Goal: Task Accomplishment & Management: Manage account settings

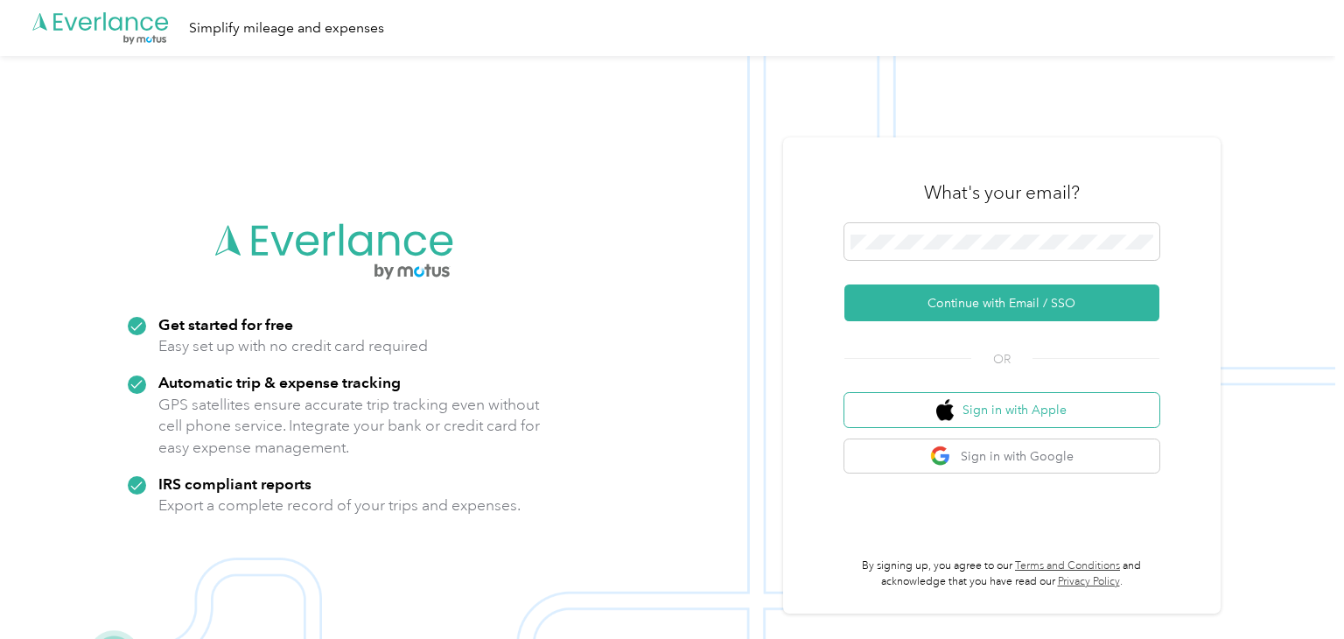
click at [1040, 399] on button "Sign in with Apple" at bounding box center [1001, 410] width 315 height 34
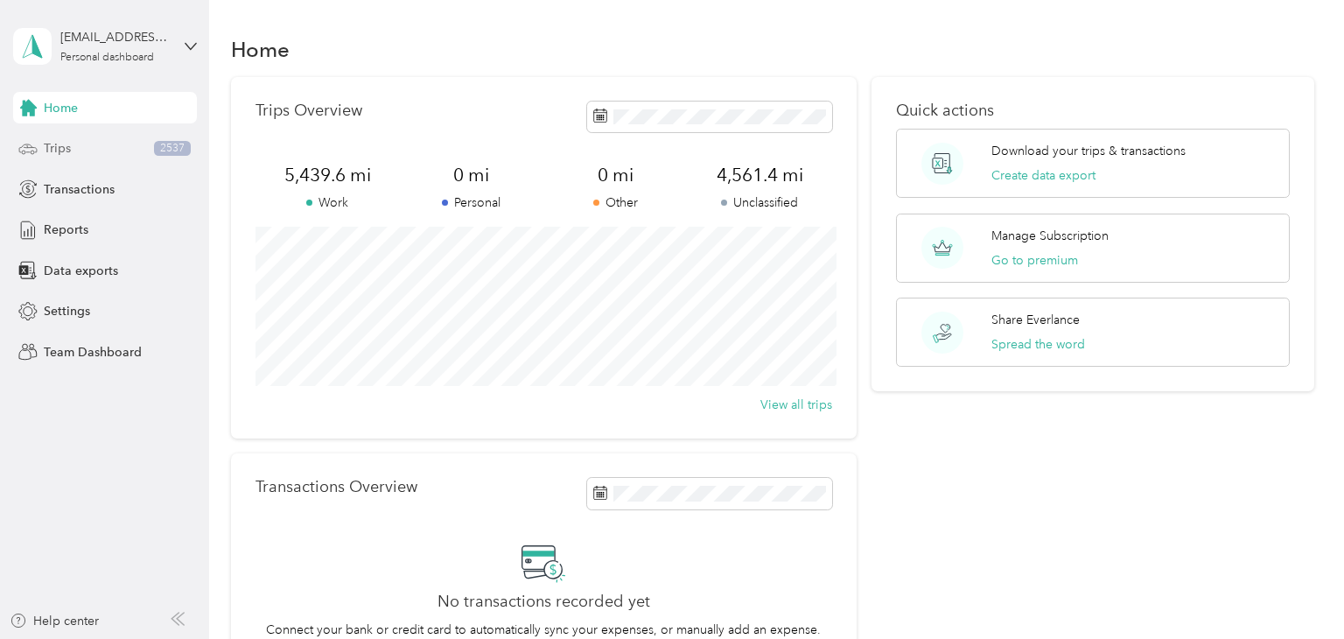
click at [136, 151] on div "Trips 2537" at bounding box center [105, 148] width 184 height 31
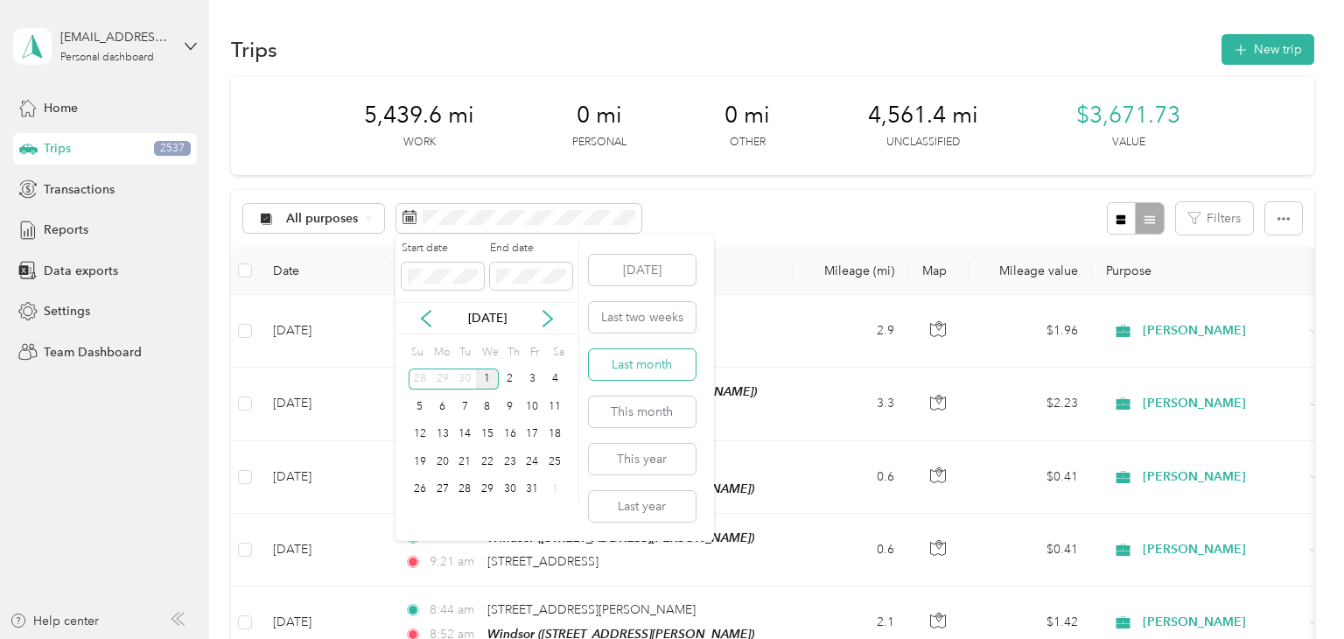
click at [632, 366] on button "Last month" at bounding box center [642, 364] width 107 height 31
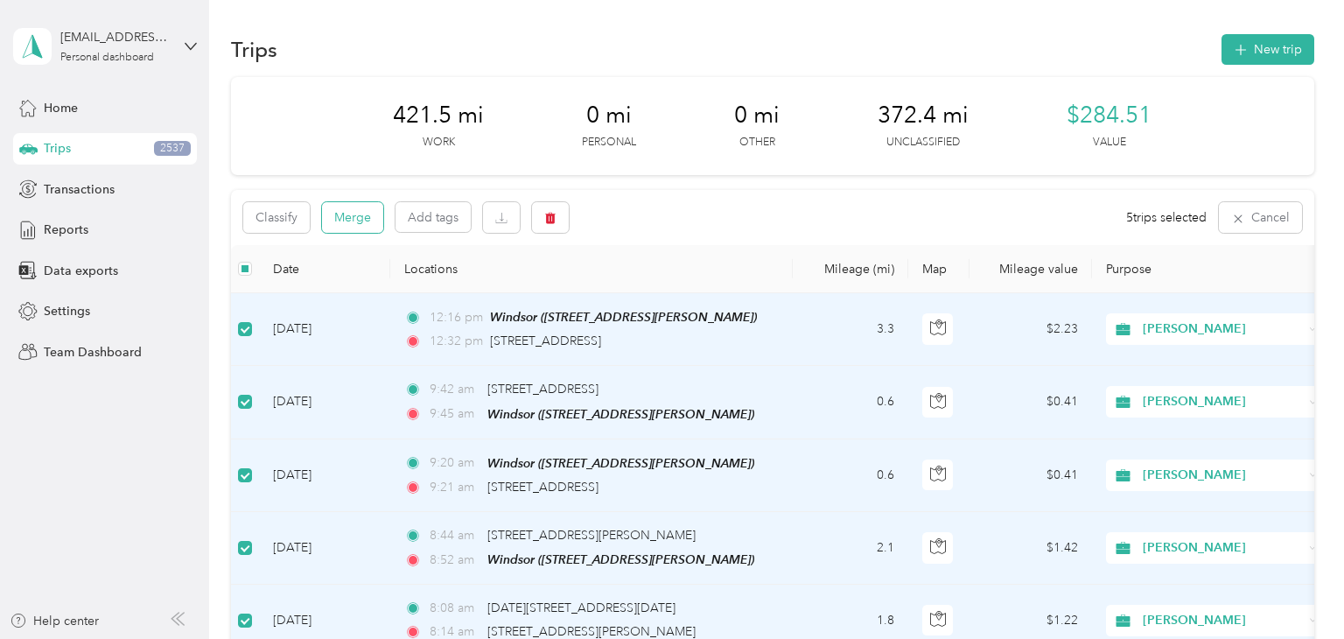
click at [359, 227] on button "Merge" at bounding box center [352, 217] width 61 height 31
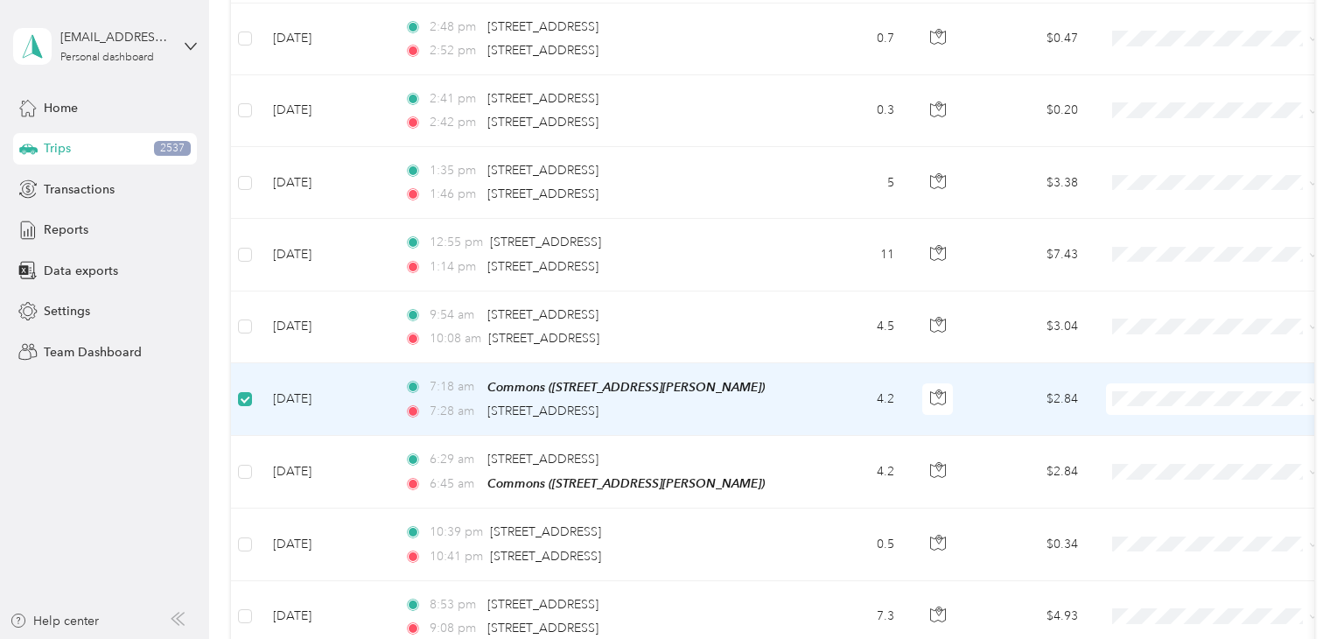
scroll to position [432, 0]
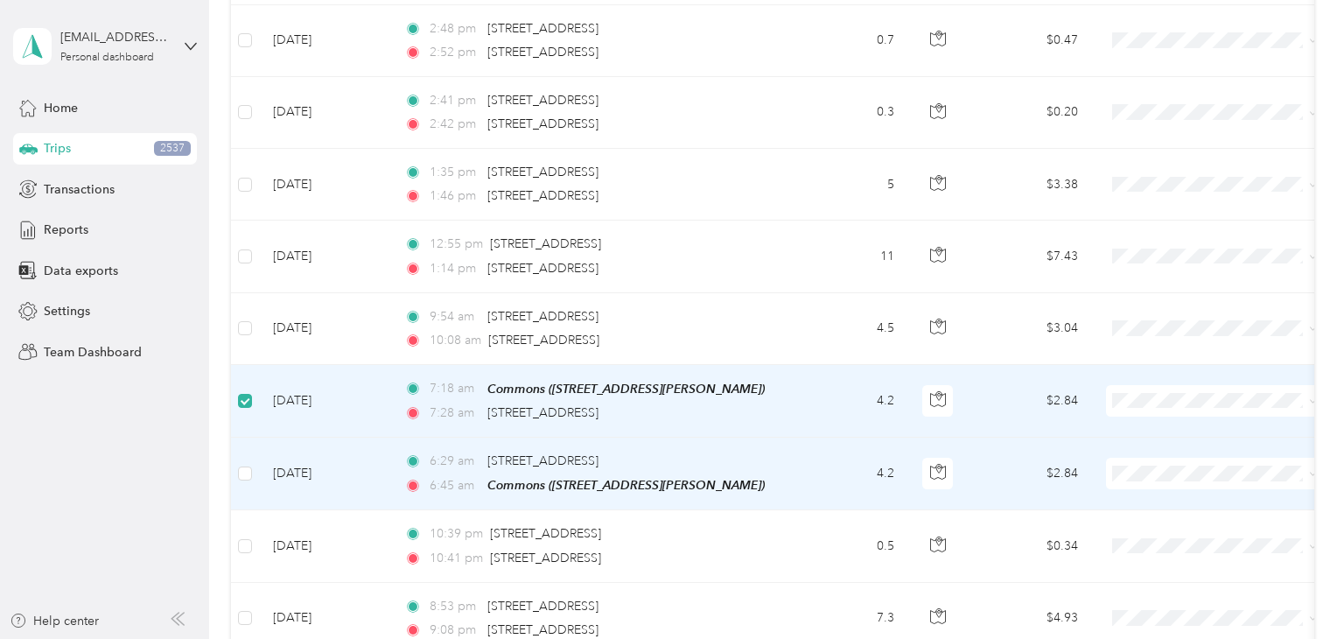
click at [241, 457] on td at bounding box center [245, 473] width 28 height 73
click at [239, 478] on label at bounding box center [245, 473] width 14 height 19
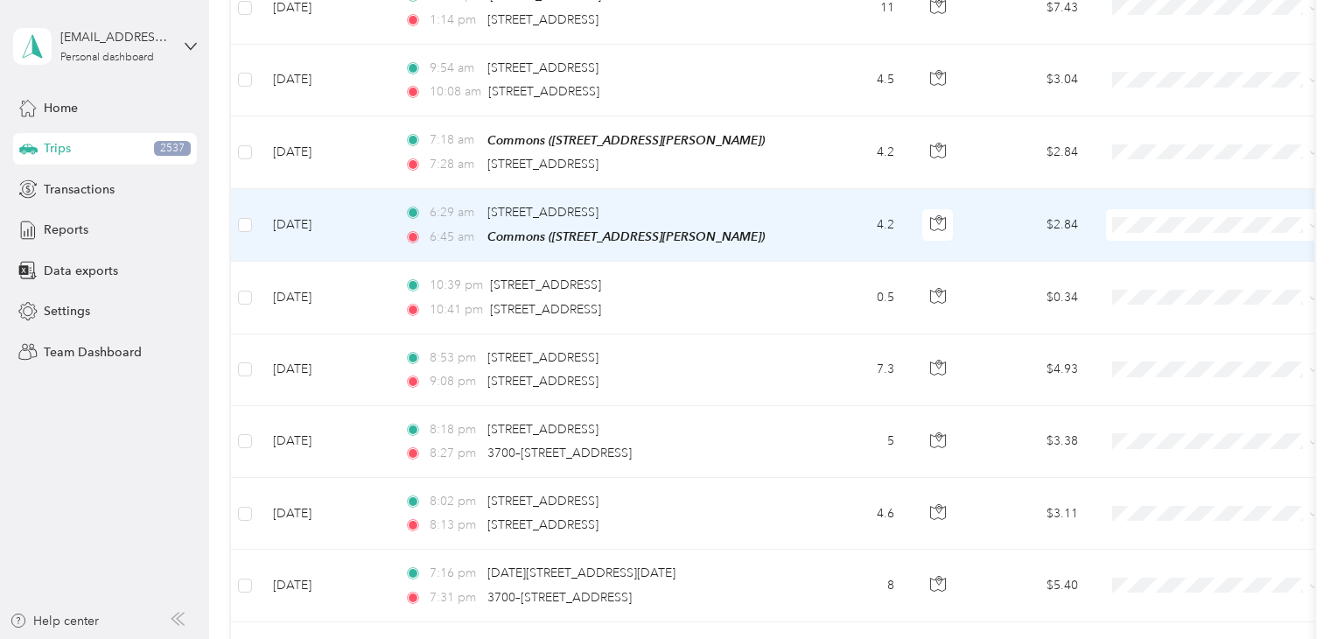
scroll to position [696, 0]
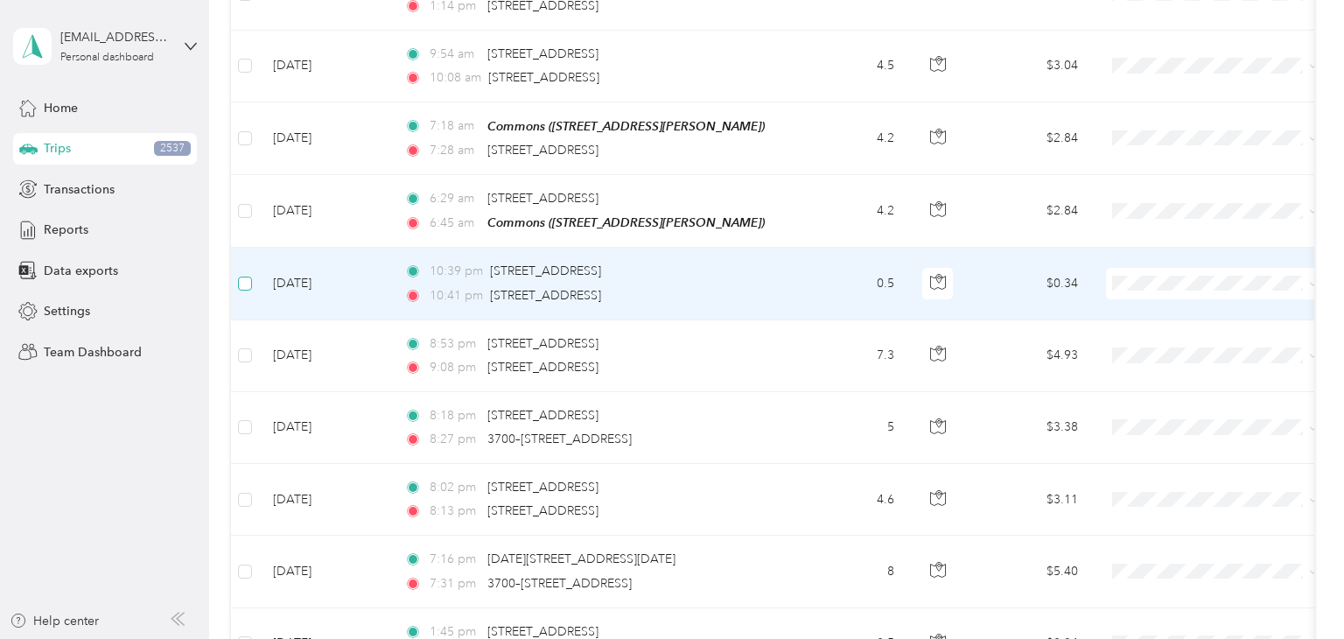
click at [241, 288] on label at bounding box center [245, 283] width 14 height 19
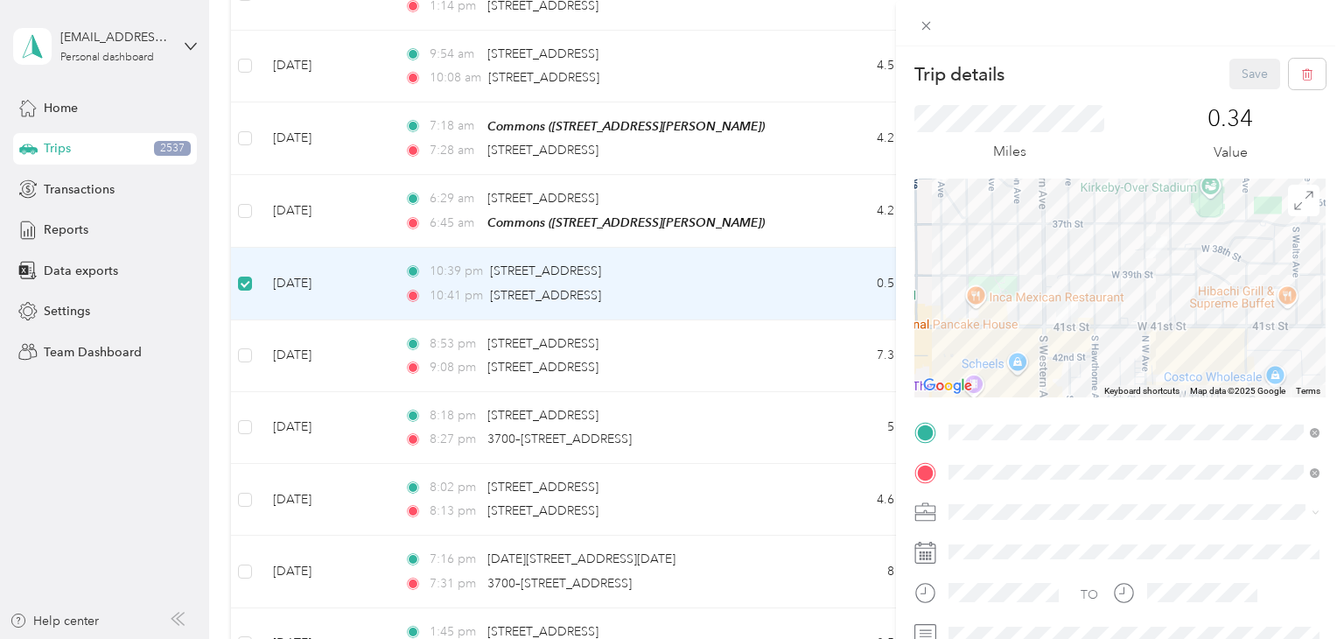
click at [246, 353] on div "Trip details Save This trip cannot be edited because it is either under review,…" at bounding box center [672, 319] width 1344 height 639
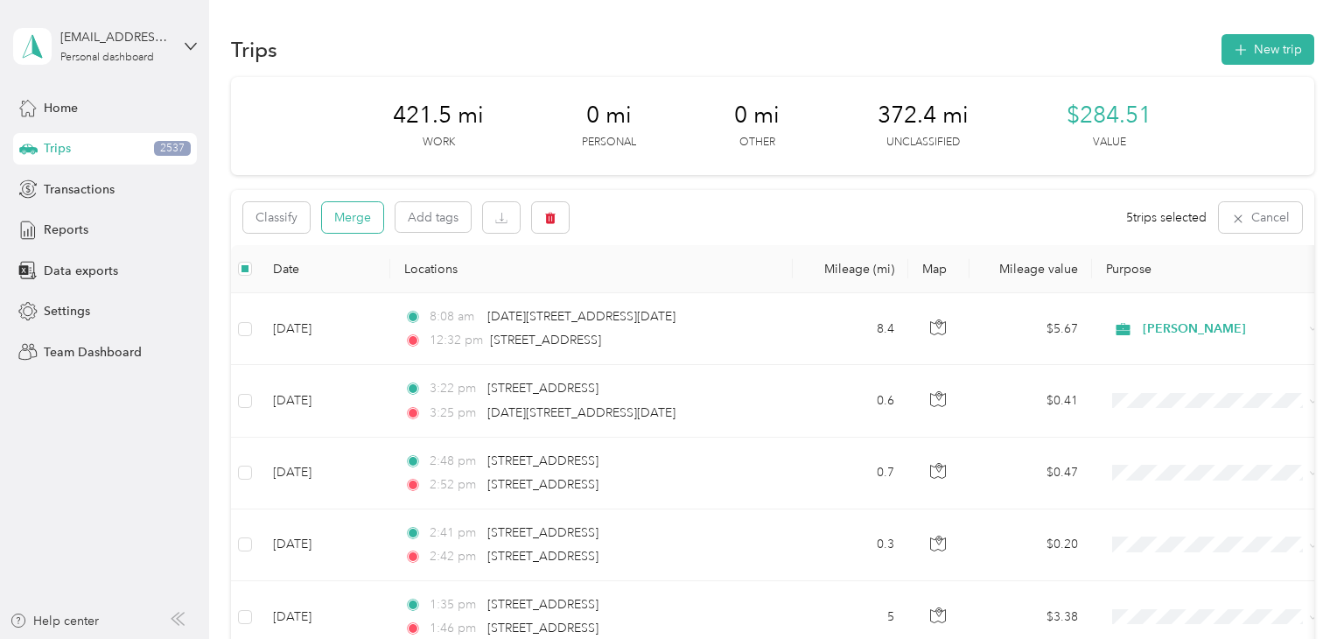
click at [358, 213] on button "Merge" at bounding box center [352, 217] width 61 height 31
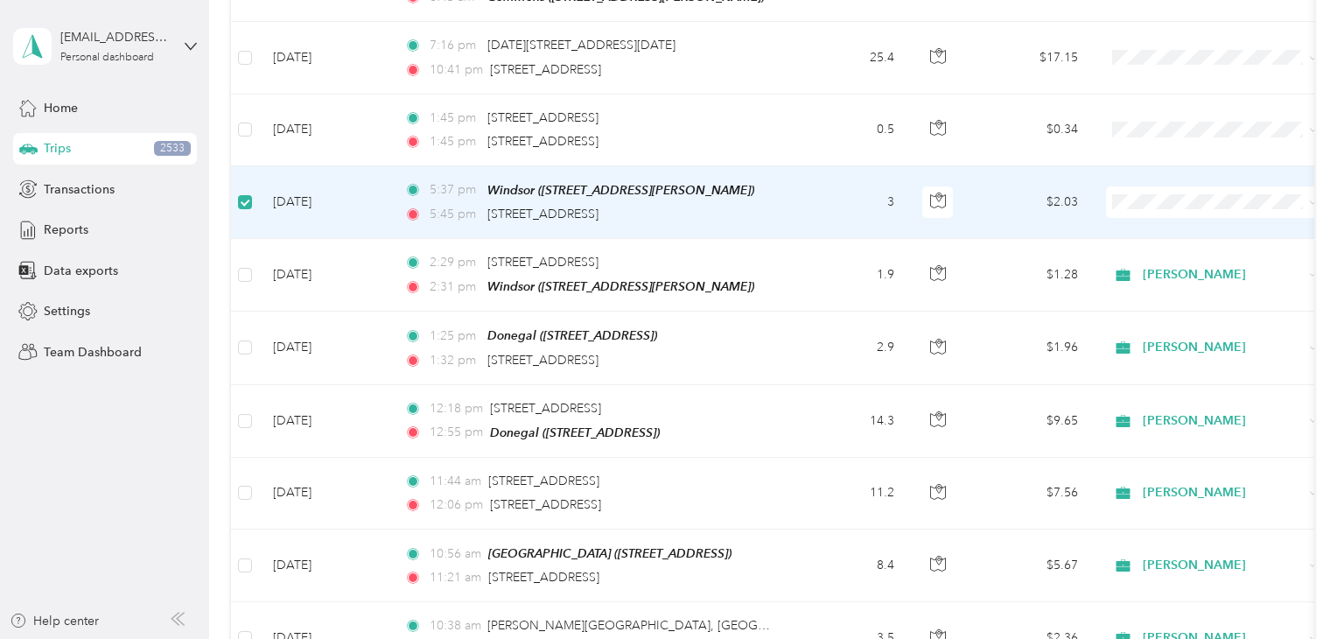
scroll to position [921, 0]
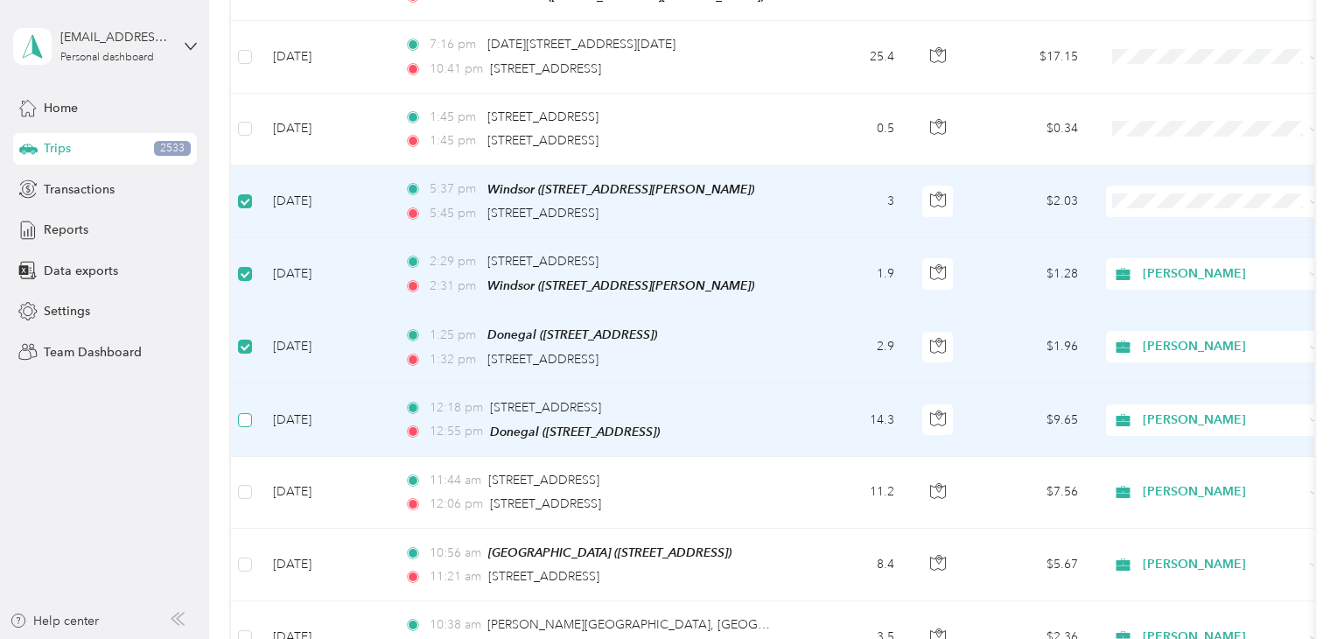
click at [244, 419] on label at bounding box center [245, 419] width 14 height 19
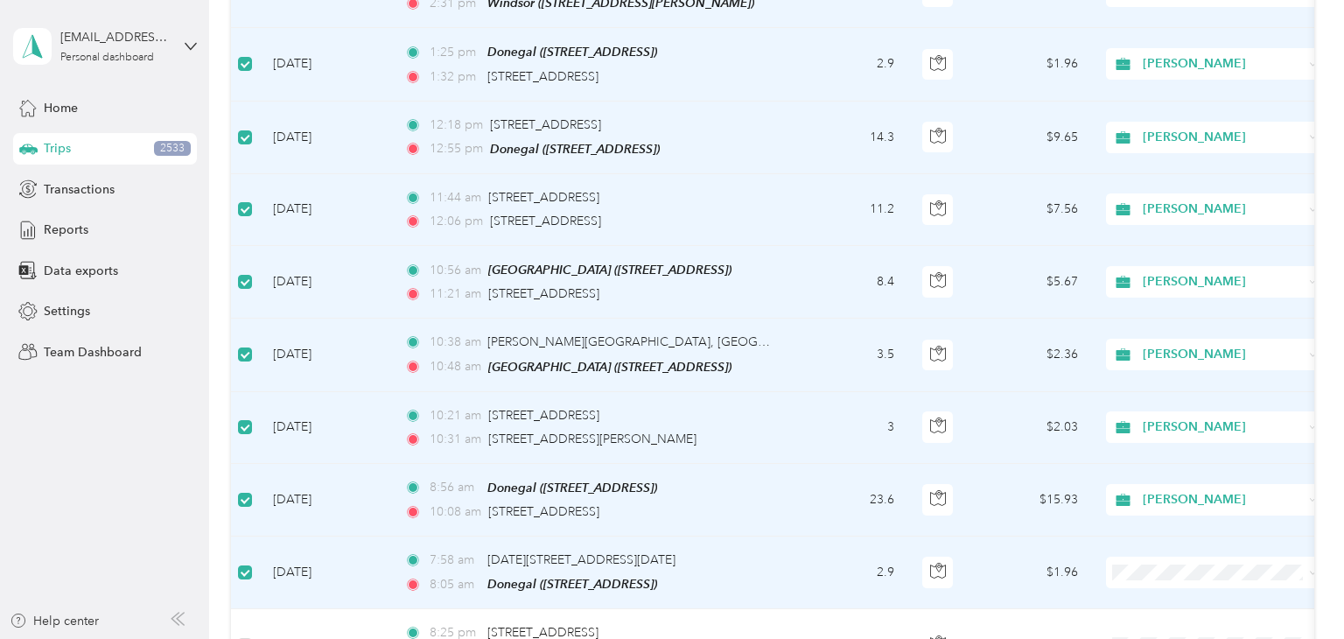
scroll to position [1197, 0]
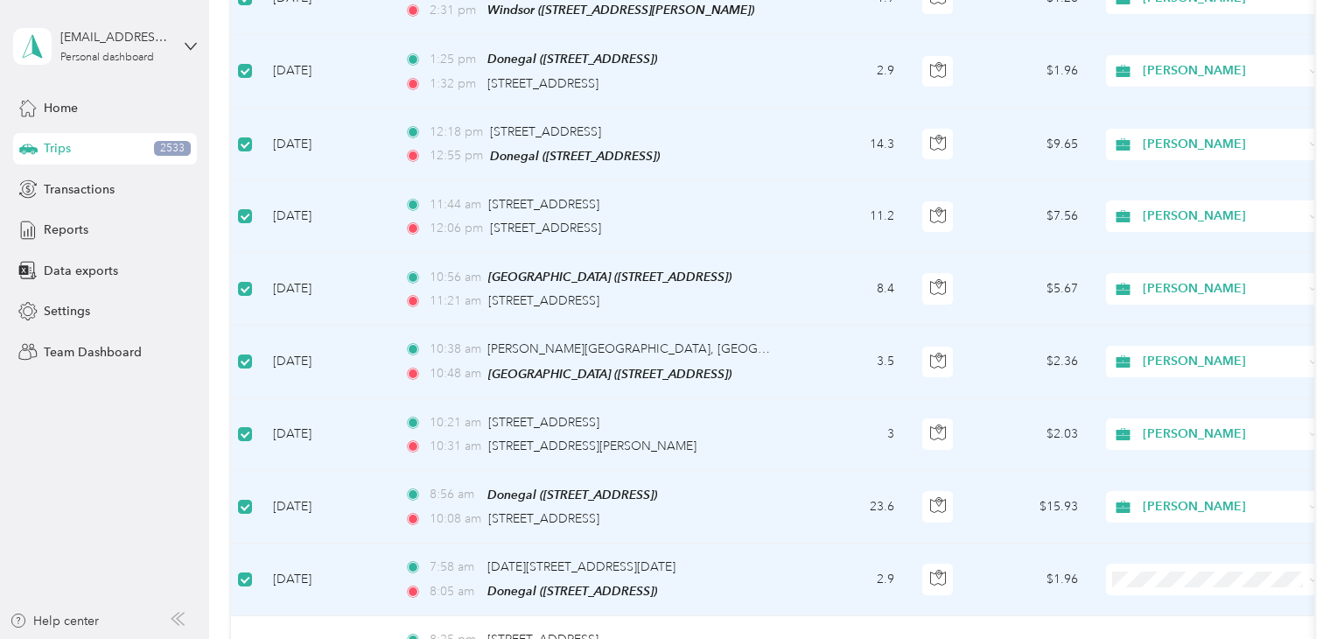
click at [151, 423] on aside "[EMAIL_ADDRESS][DOMAIN_NAME] Personal dashboard Home Trips 2533 Transactions Re…" at bounding box center [104, 319] width 209 height 639
click at [66, 487] on aside "[EMAIL_ADDRESS][DOMAIN_NAME] Personal dashboard Home Trips 2533 Transactions Re…" at bounding box center [104, 319] width 209 height 639
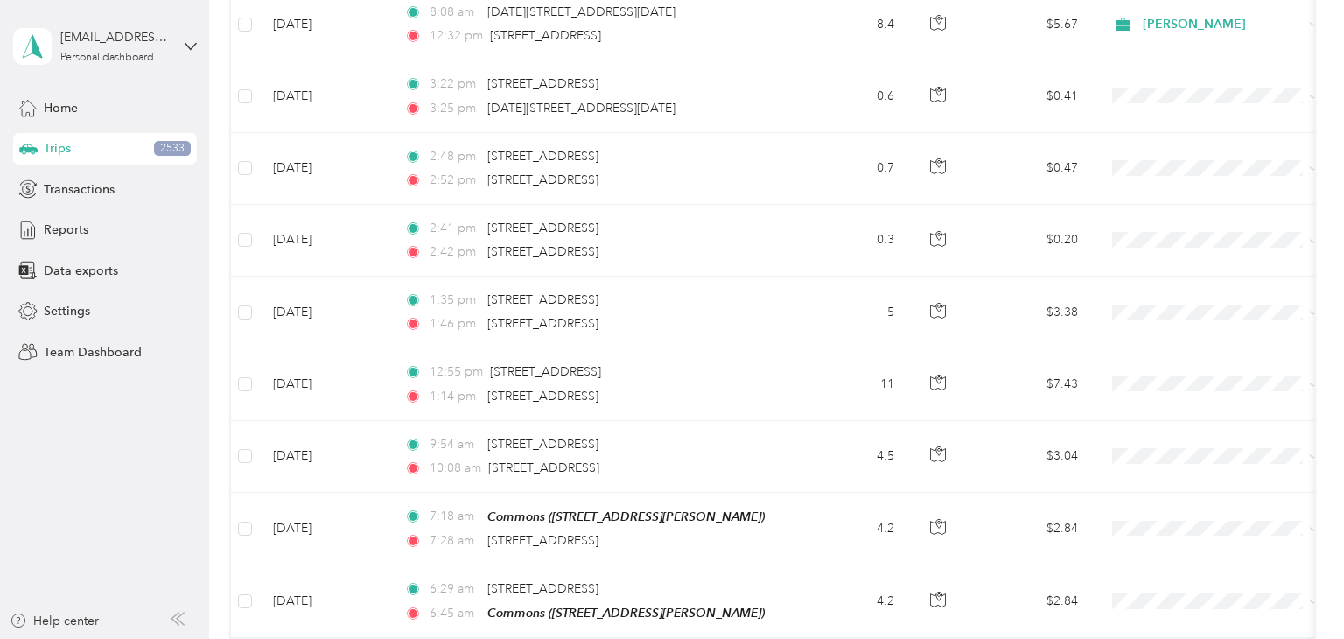
scroll to position [0, 0]
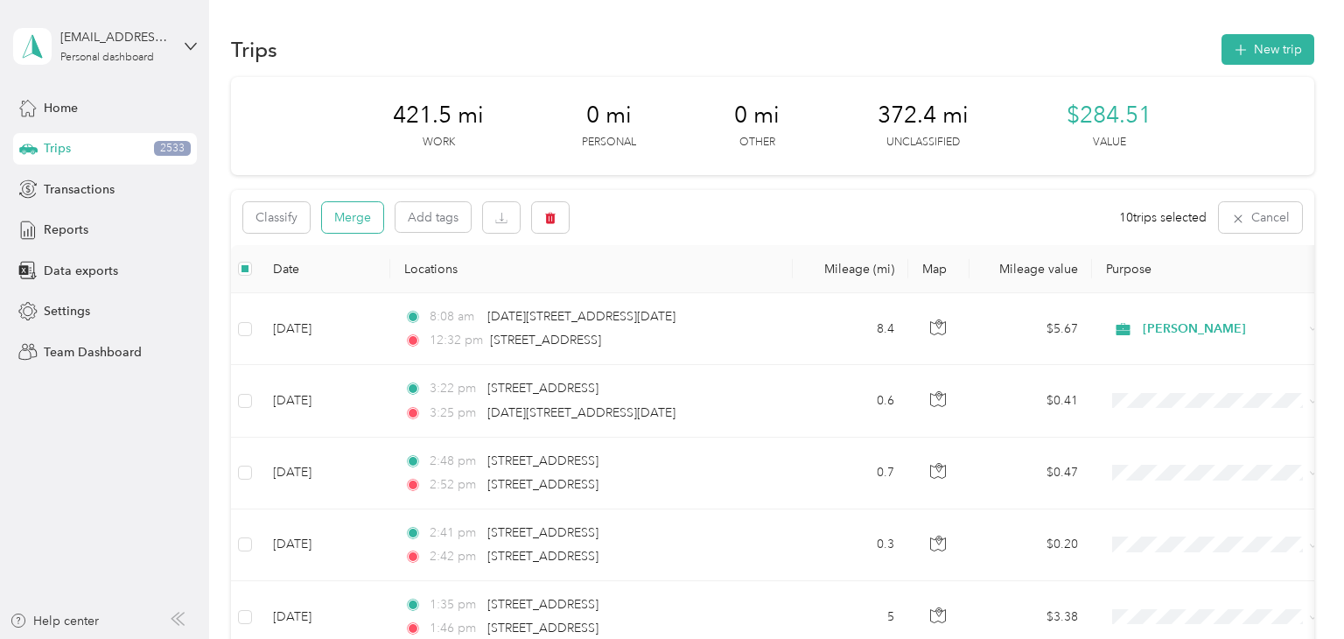
click at [356, 222] on button "Merge" at bounding box center [352, 217] width 61 height 31
click at [351, 216] on button "Merge" at bounding box center [352, 217] width 61 height 31
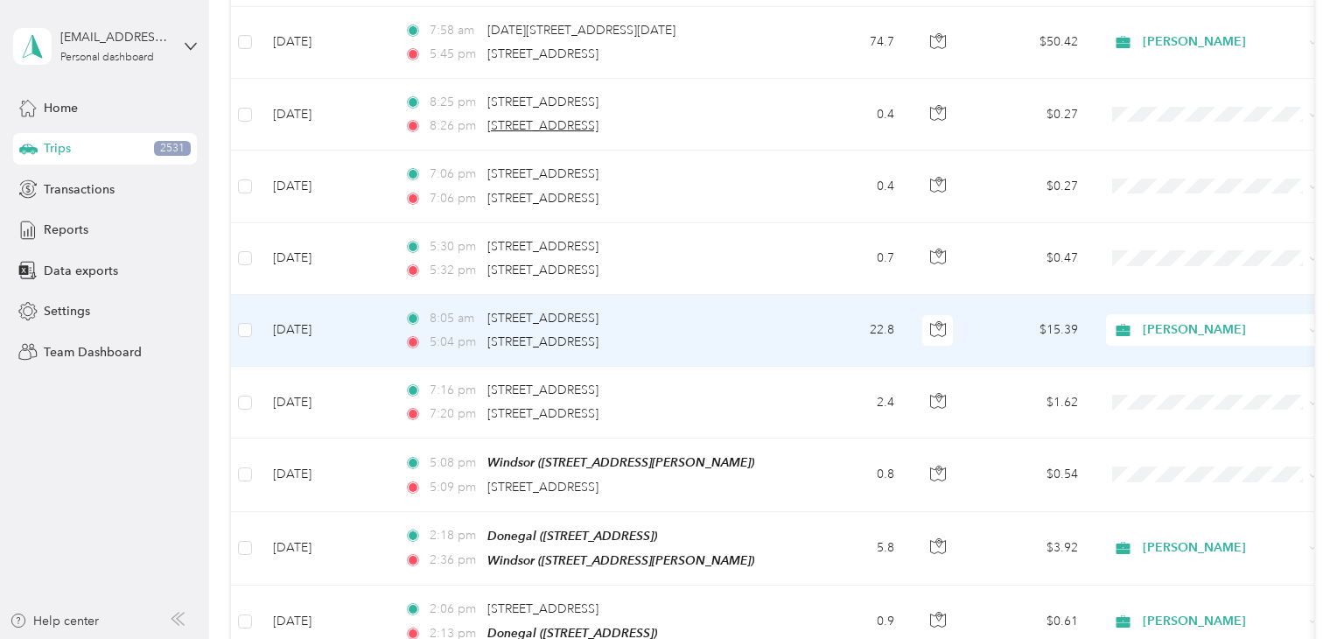
scroll to position [1080, 0]
click at [824, 322] on td "22.8" at bounding box center [849, 332] width 115 height 72
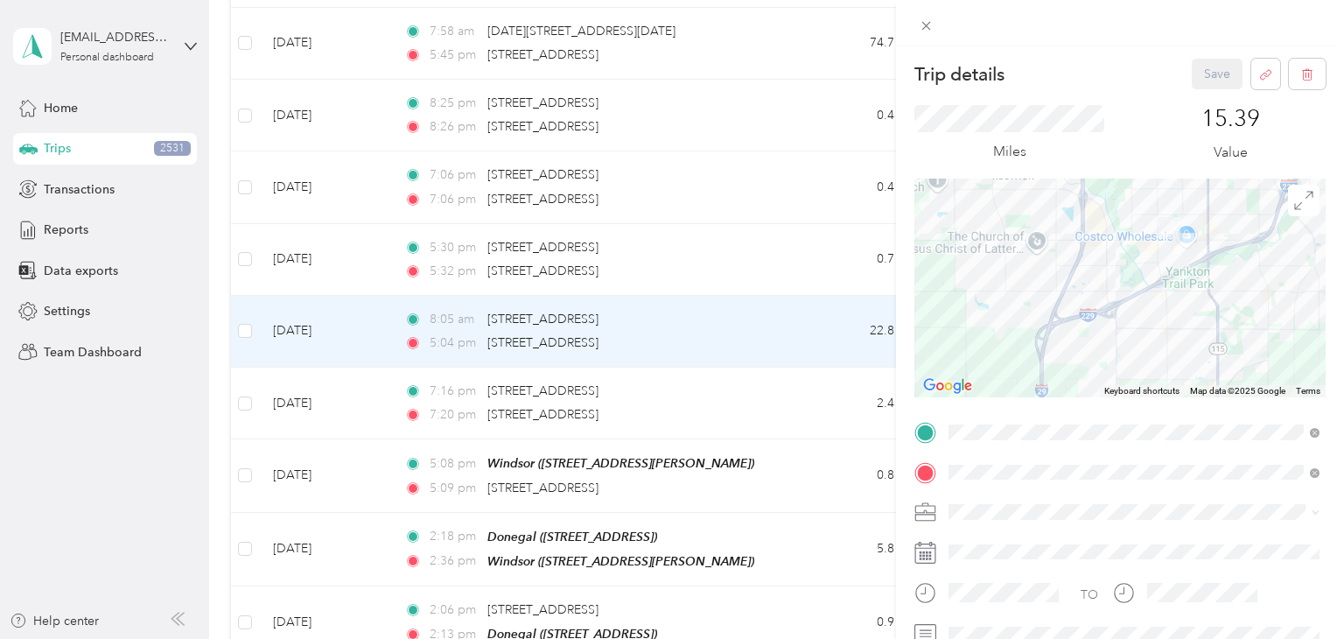
click at [124, 414] on div "Trip details Save This trip cannot be edited because it is either under review,…" at bounding box center [672, 319] width 1344 height 639
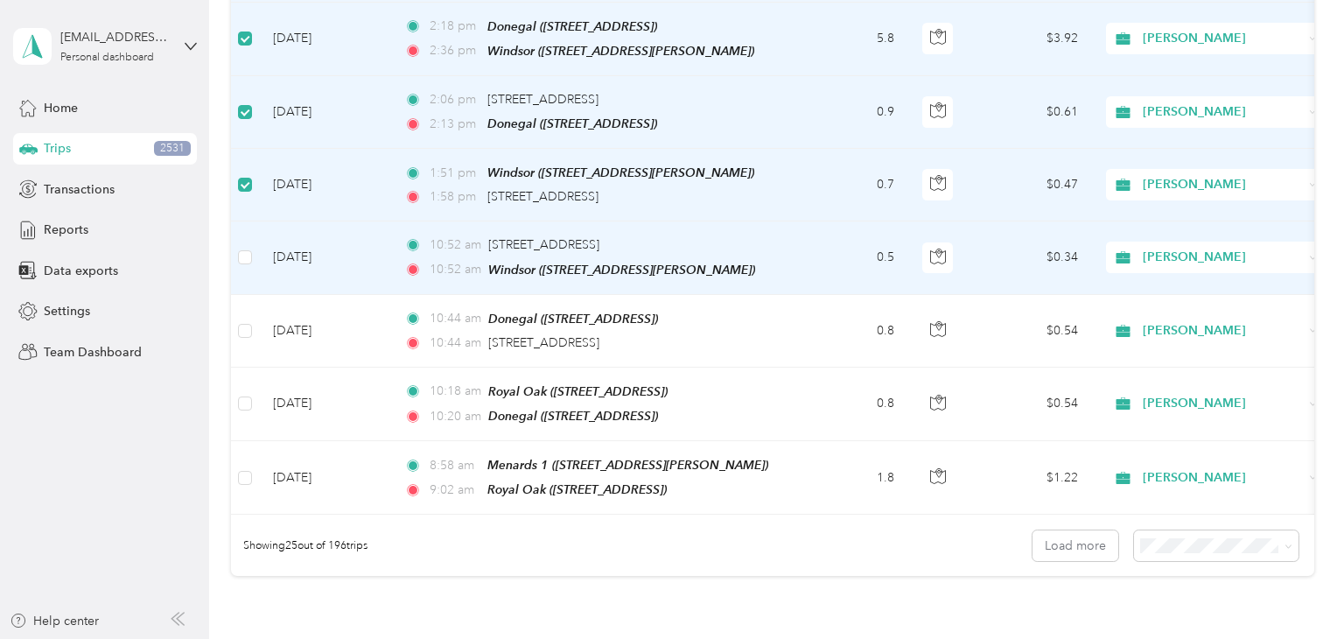
scroll to position [1591, 0]
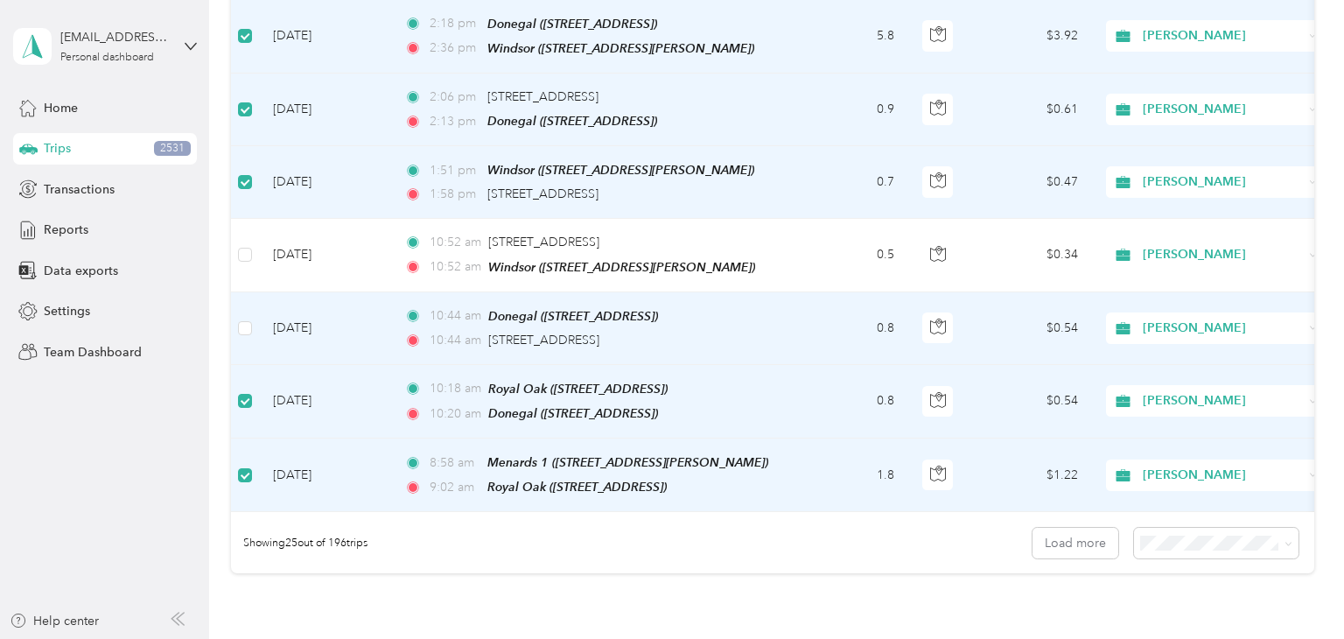
click at [250, 329] on td at bounding box center [245, 328] width 28 height 73
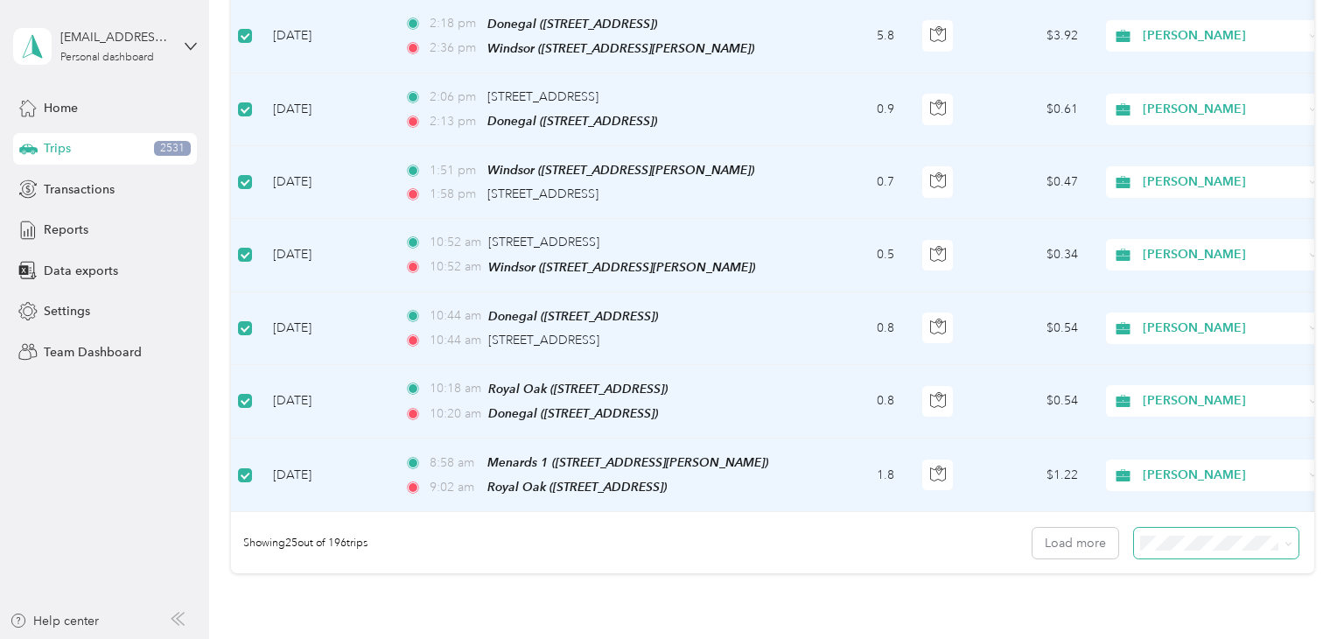
click at [1196, 535] on span at bounding box center [1216, 542] width 164 height 31
click at [1196, 534] on span at bounding box center [1216, 542] width 164 height 31
click at [1292, 540] on icon at bounding box center [1288, 544] width 8 height 8
click at [1164, 625] on li "100 per load" at bounding box center [1224, 618] width 164 height 31
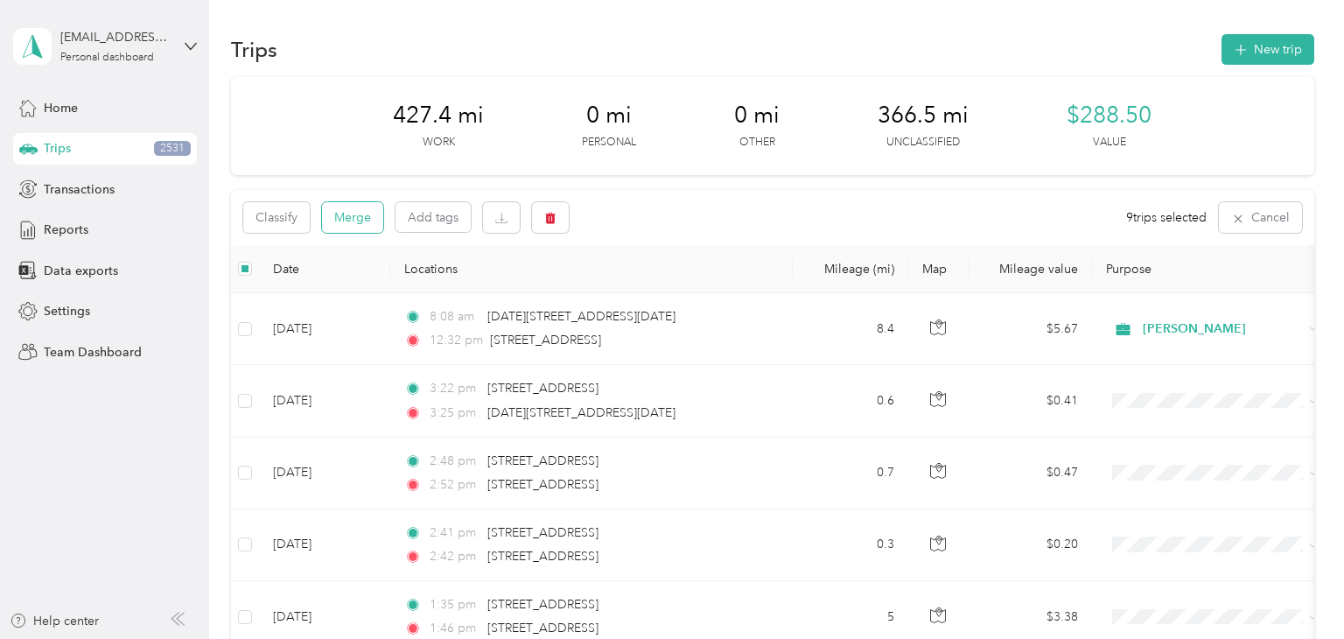
click at [354, 217] on button "Merge" at bounding box center [352, 217] width 61 height 31
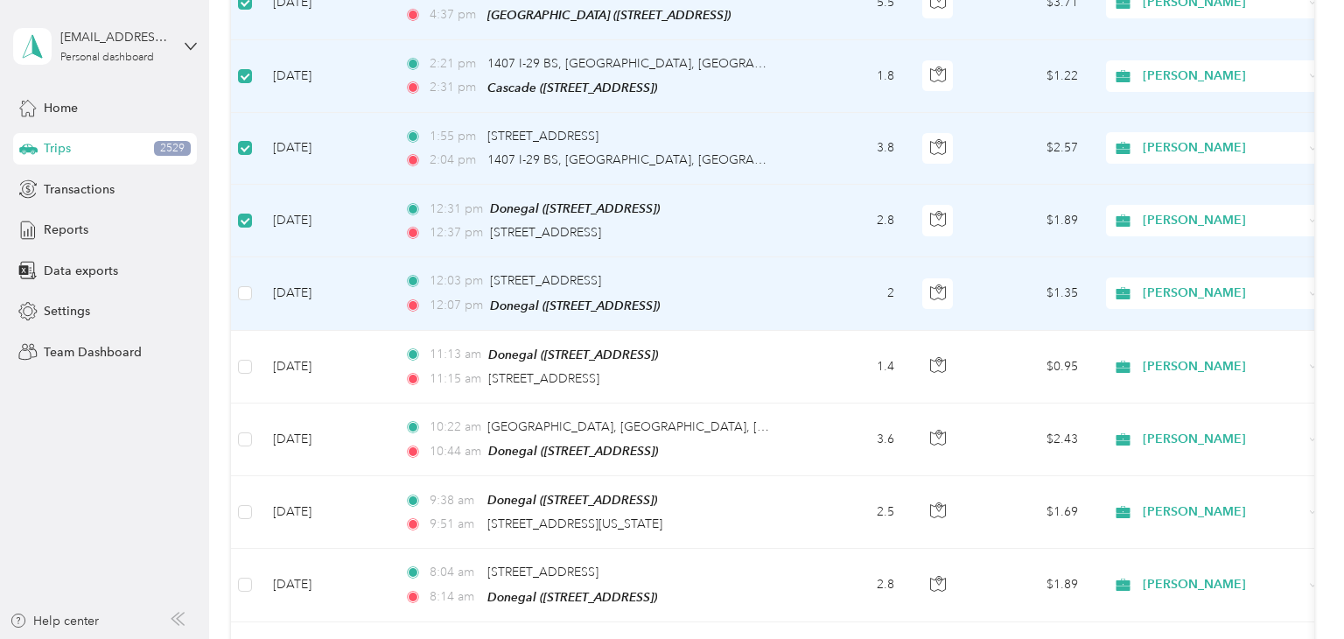
scroll to position [1843, 0]
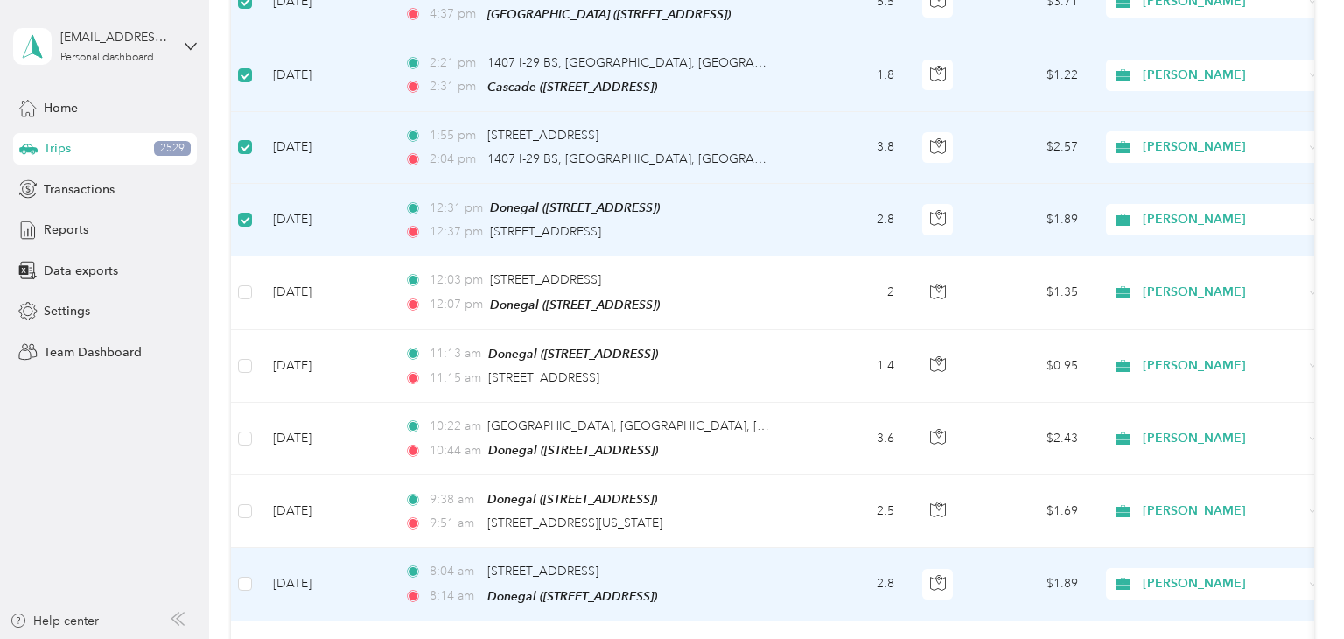
click at [243, 548] on td at bounding box center [245, 584] width 28 height 73
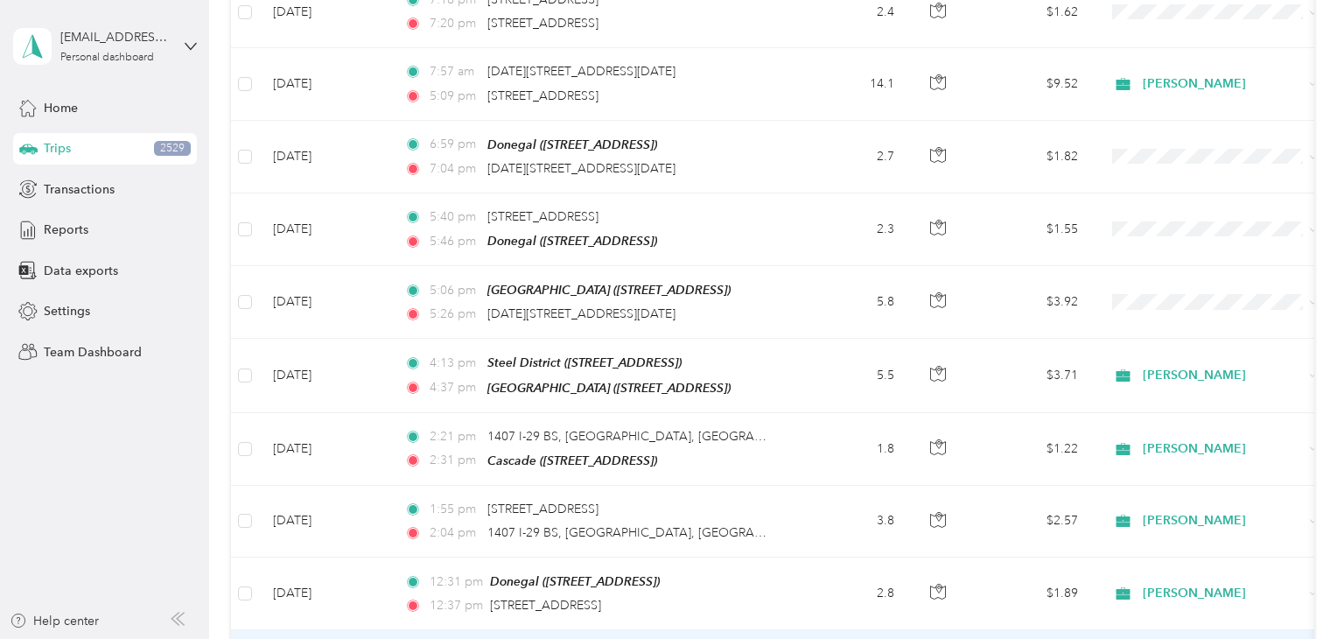
scroll to position [0, 0]
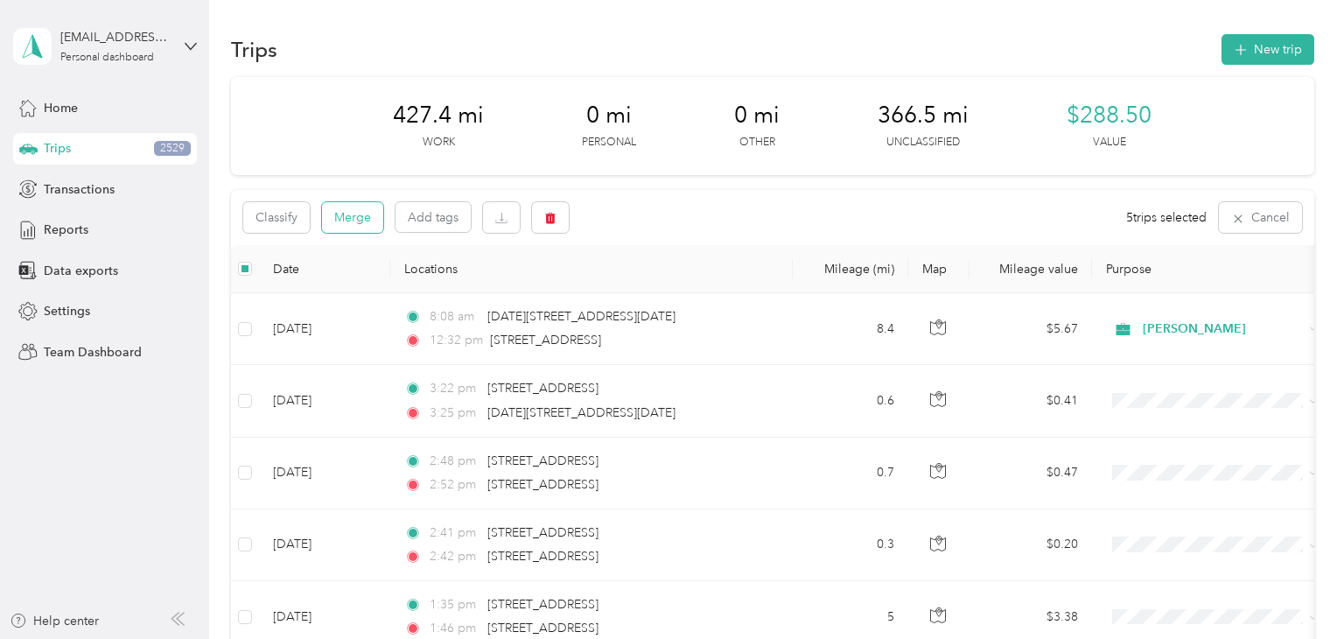
click at [342, 227] on button "Merge" at bounding box center [352, 217] width 61 height 31
click at [358, 211] on button "Merge" at bounding box center [352, 217] width 61 height 31
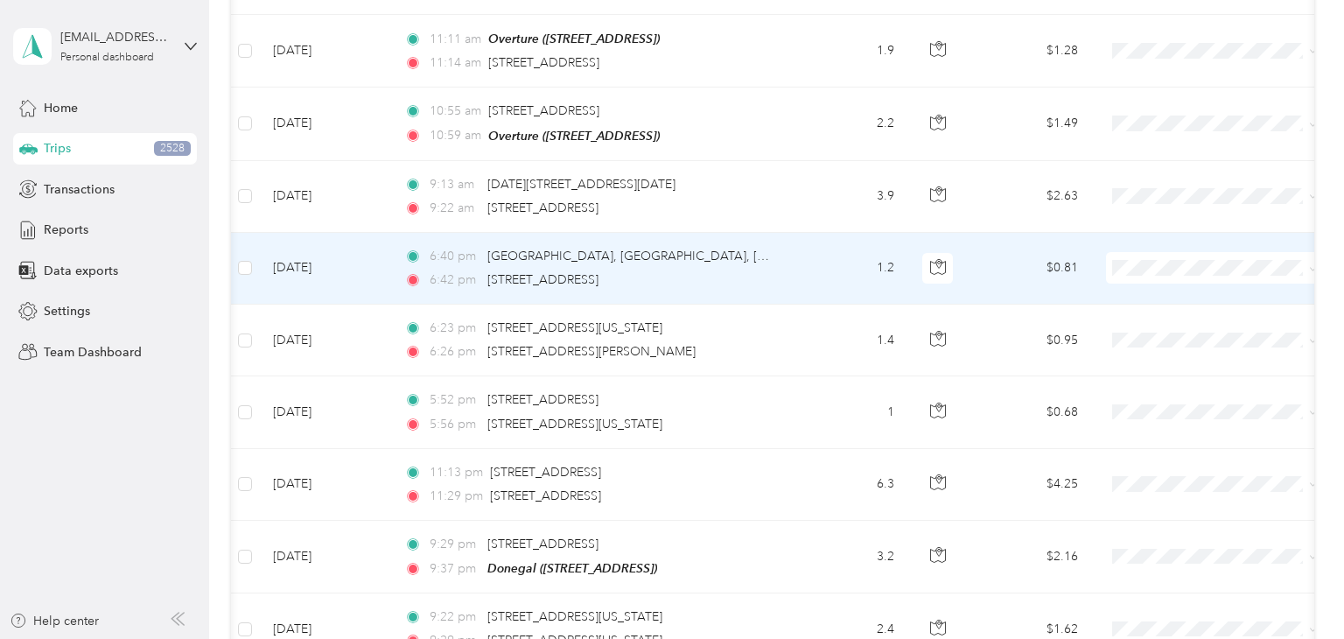
scroll to position [2592, 0]
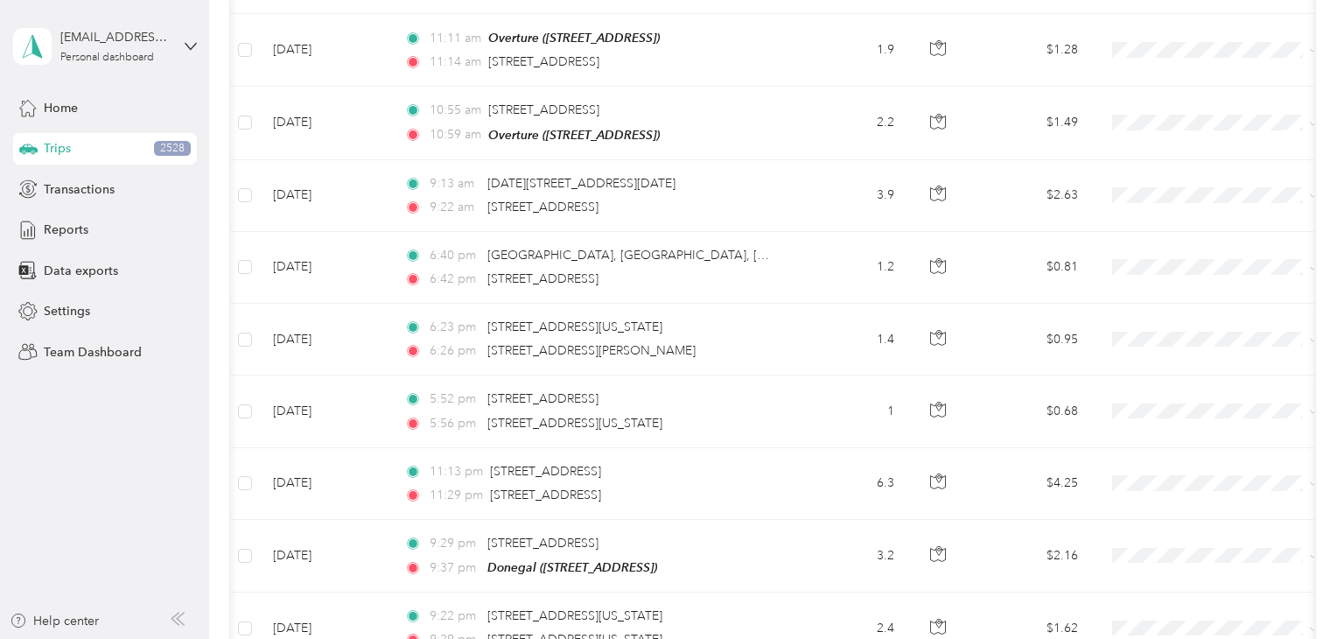
click at [143, 415] on aside "[EMAIL_ADDRESS][DOMAIN_NAME] Personal dashboard Home Trips 2528 Transactions Re…" at bounding box center [104, 319] width 209 height 639
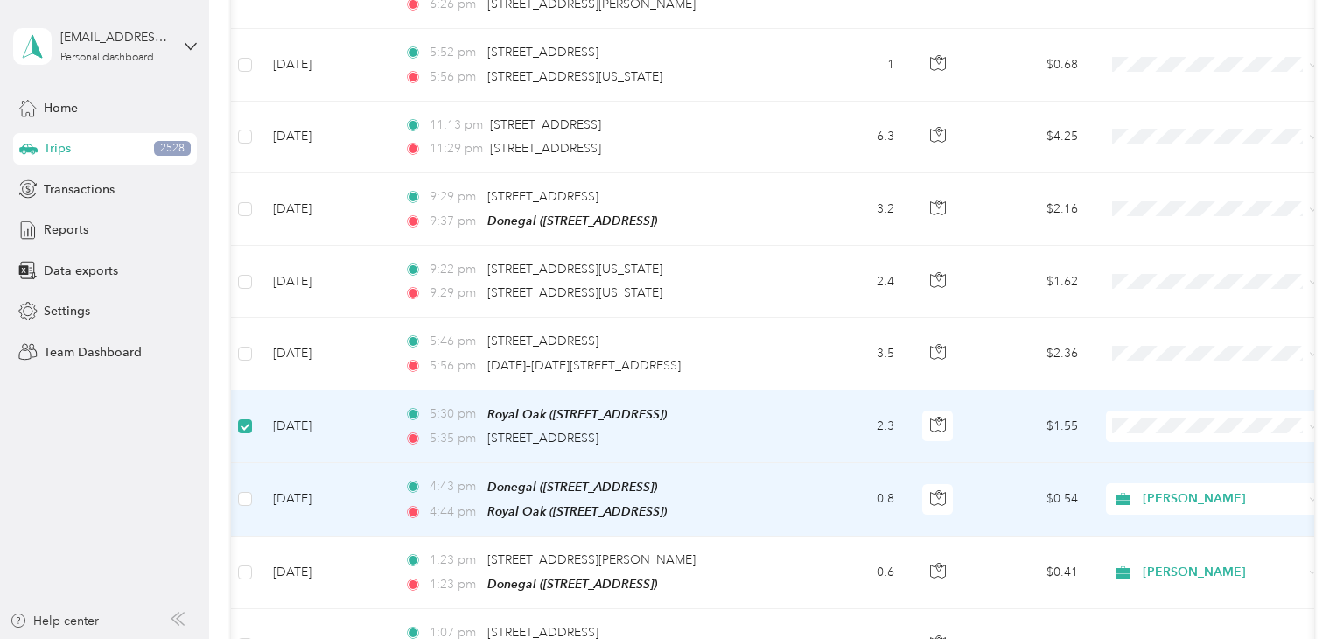
scroll to position [2938, 0]
click at [246, 487] on label at bounding box center [245, 496] width 14 height 19
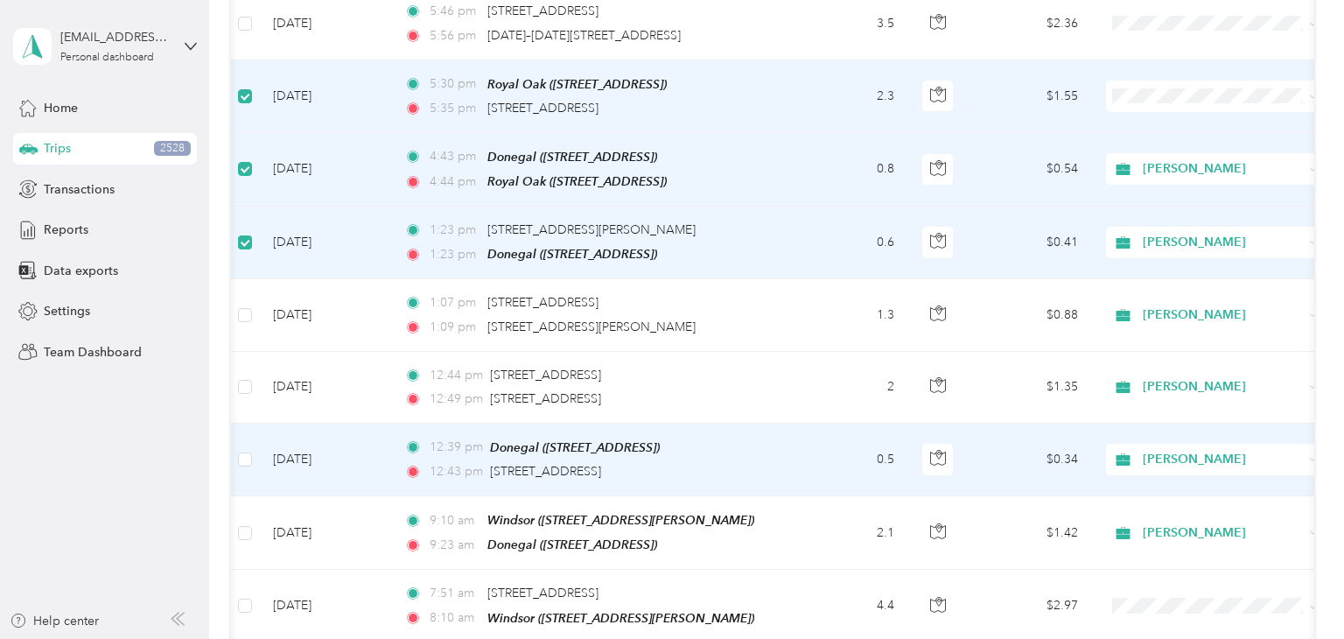
scroll to position [3269, 0]
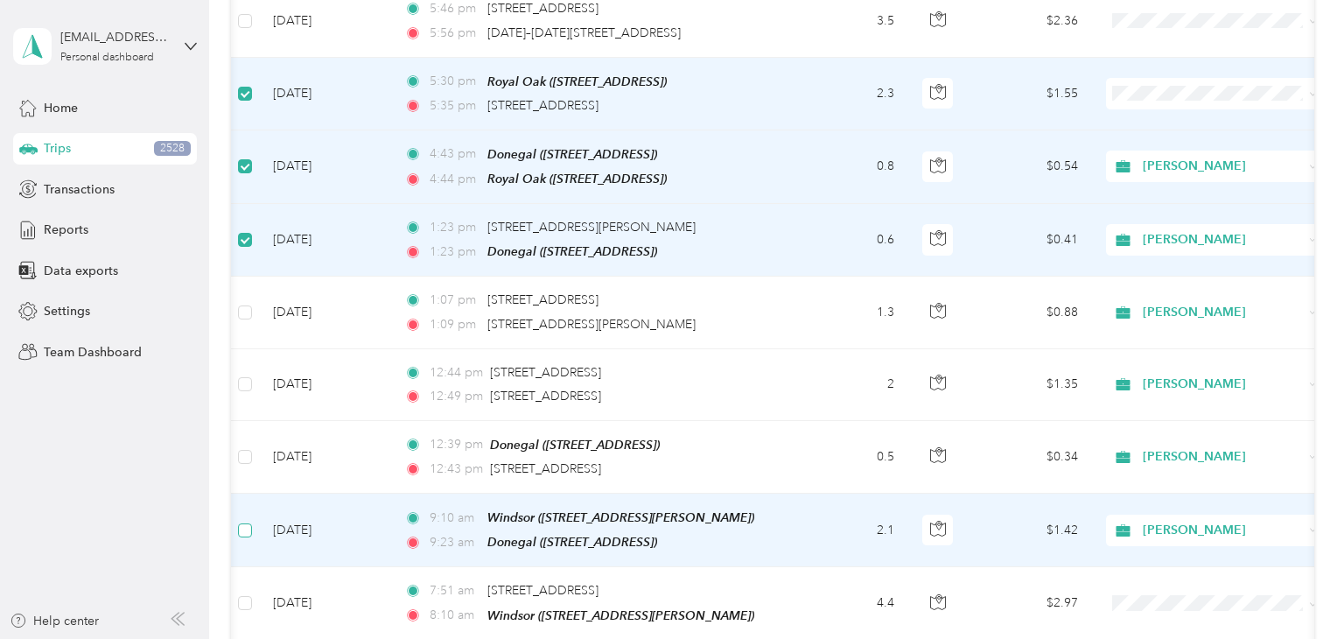
click at [245, 520] on label at bounding box center [245, 529] width 14 height 19
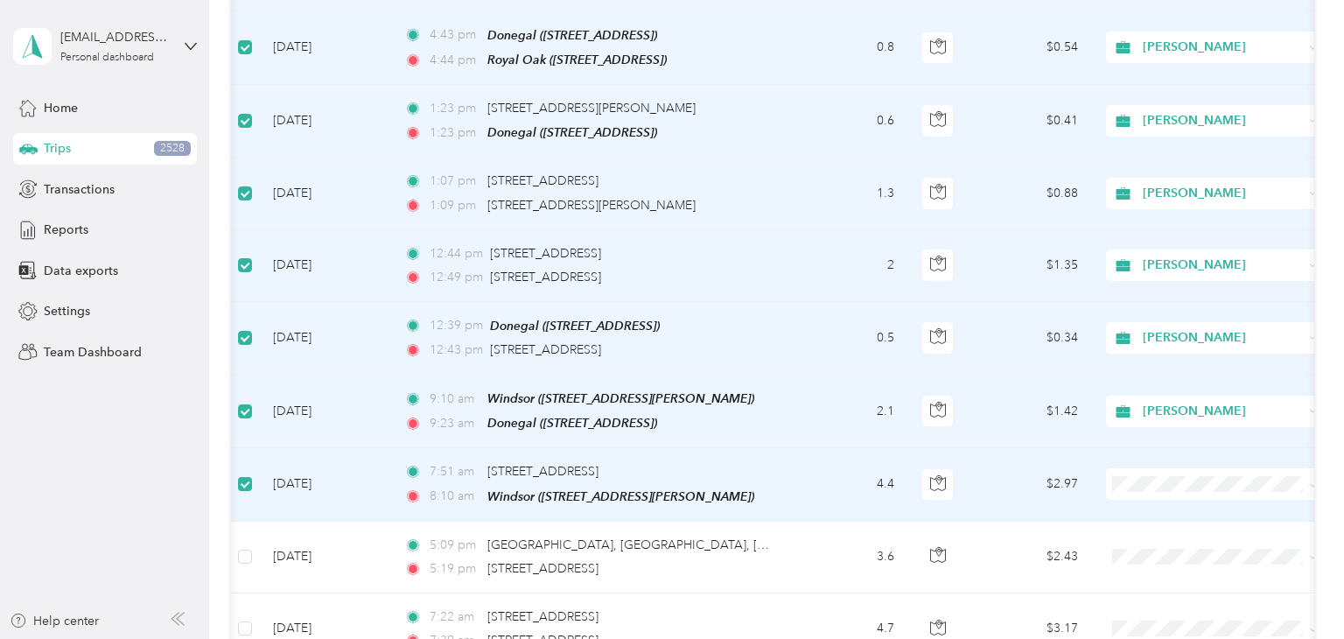
scroll to position [0, 0]
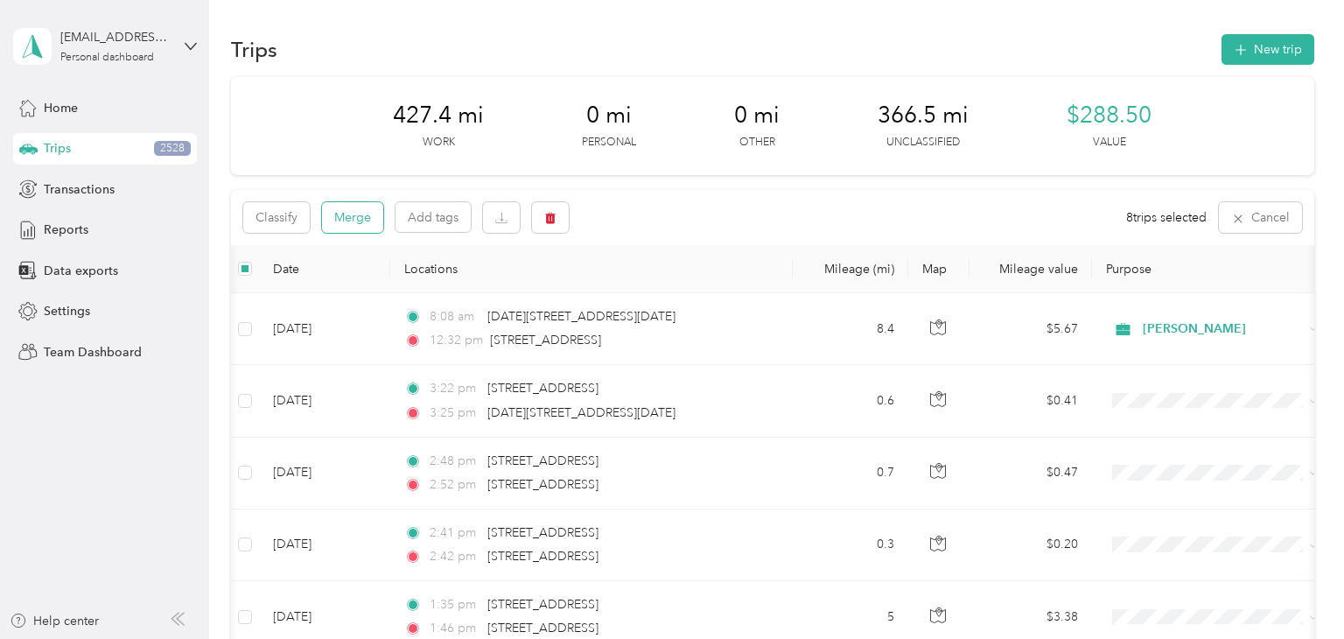
click at [360, 211] on button "Merge" at bounding box center [352, 217] width 61 height 31
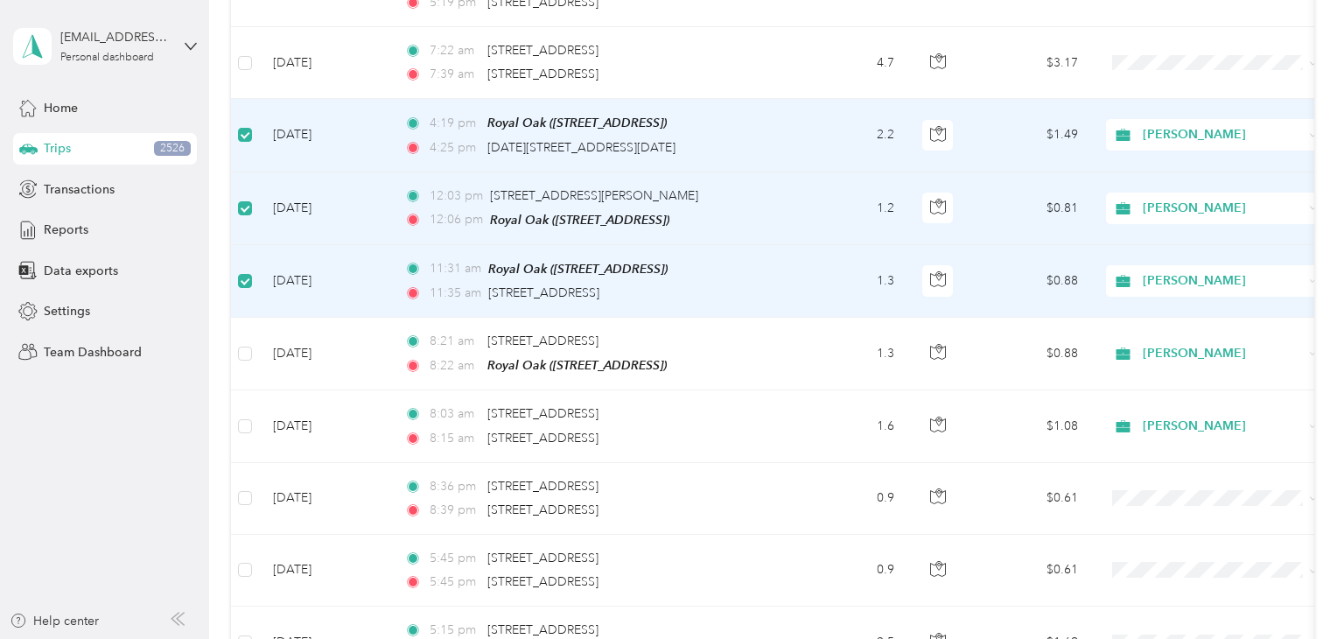
scroll to position [3446, 0]
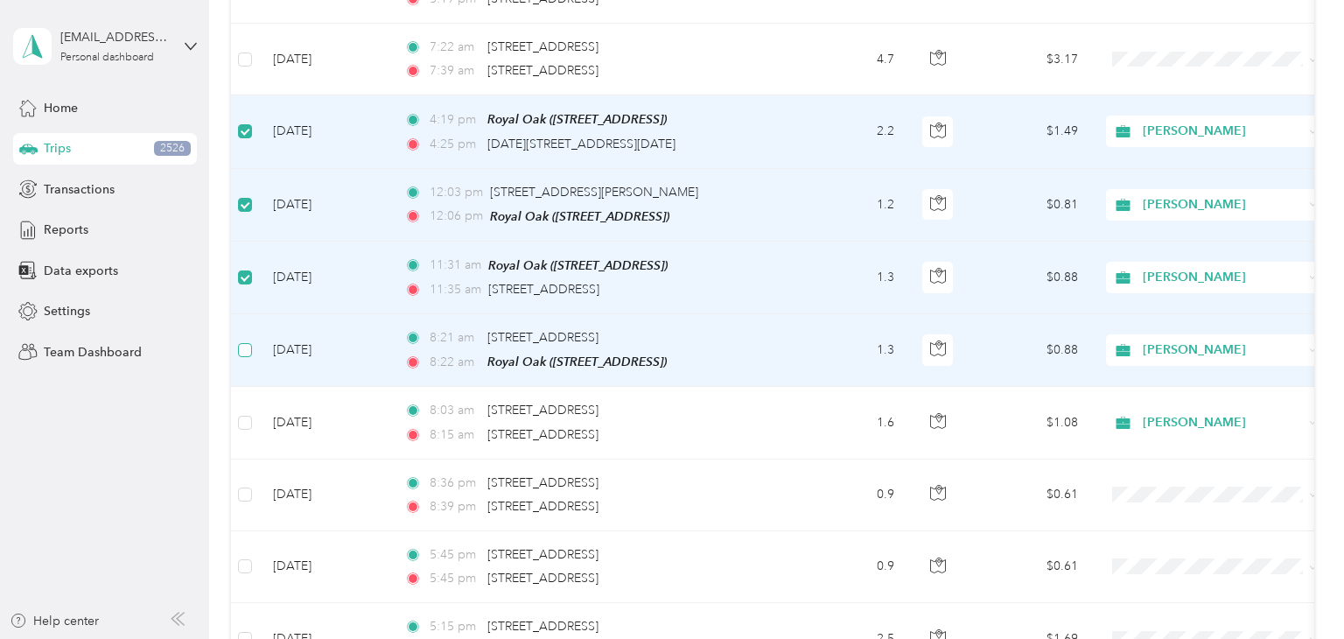
click at [248, 340] on label at bounding box center [245, 349] width 14 height 19
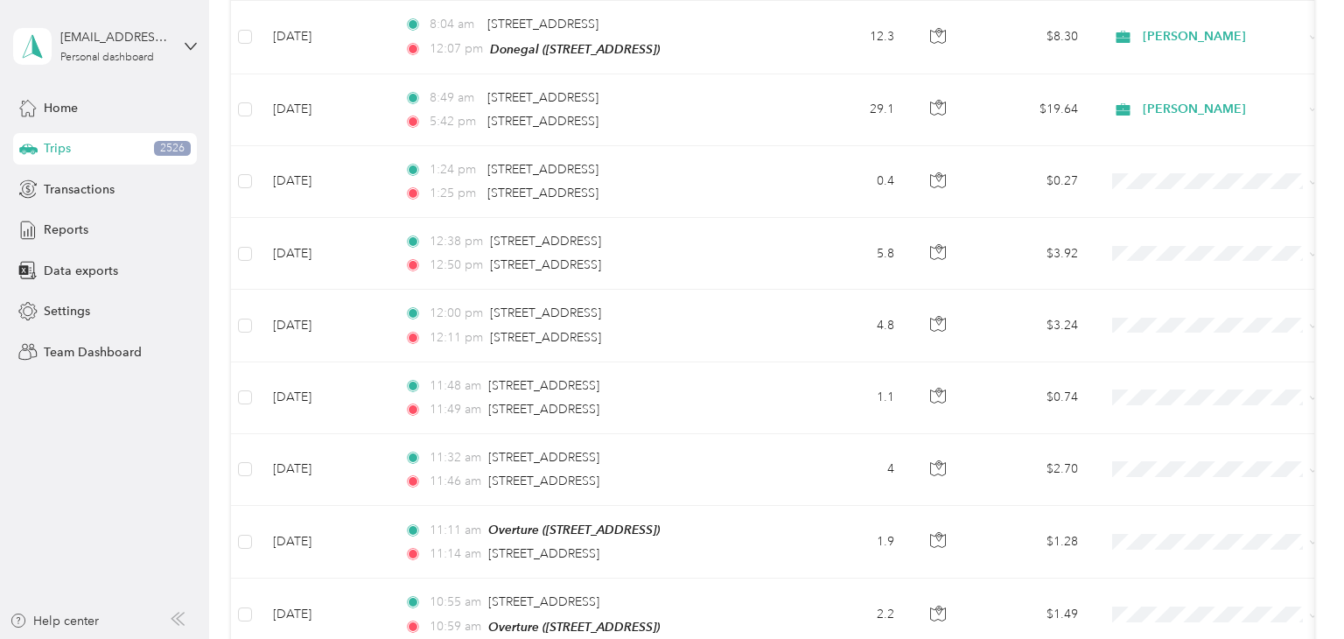
scroll to position [0, 0]
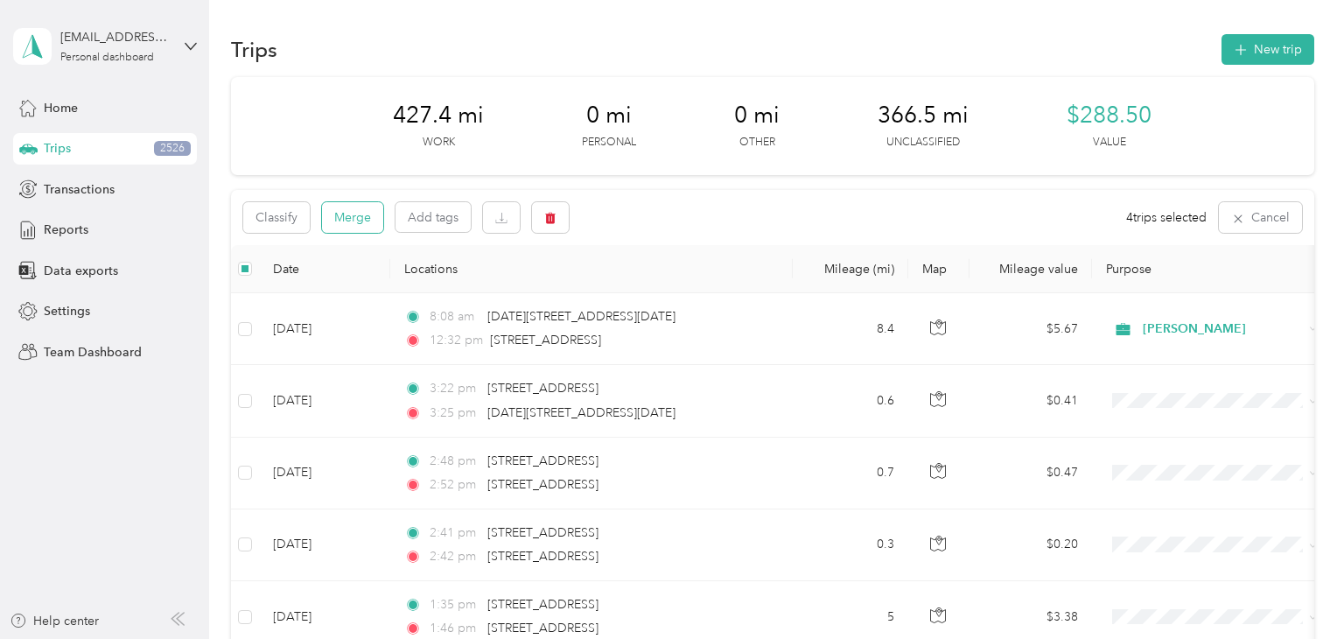
click at [360, 220] on button "Merge" at bounding box center [352, 217] width 61 height 31
click at [360, 228] on button "Merge" at bounding box center [352, 217] width 61 height 31
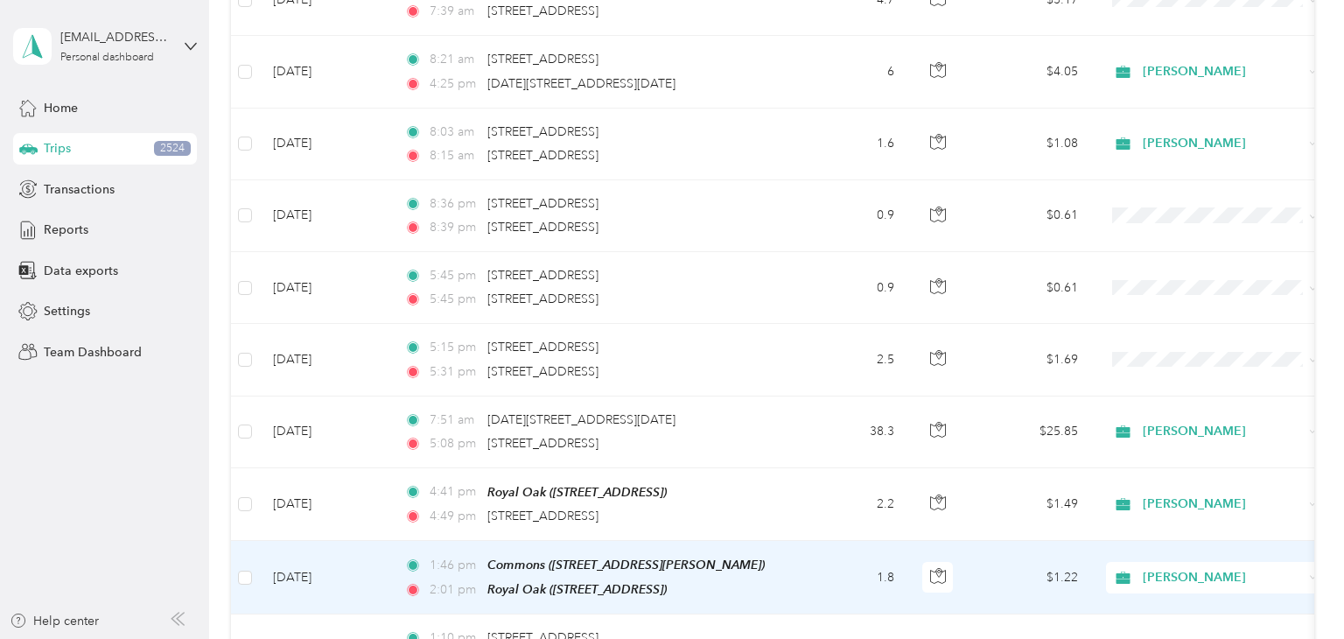
scroll to position [3505, 0]
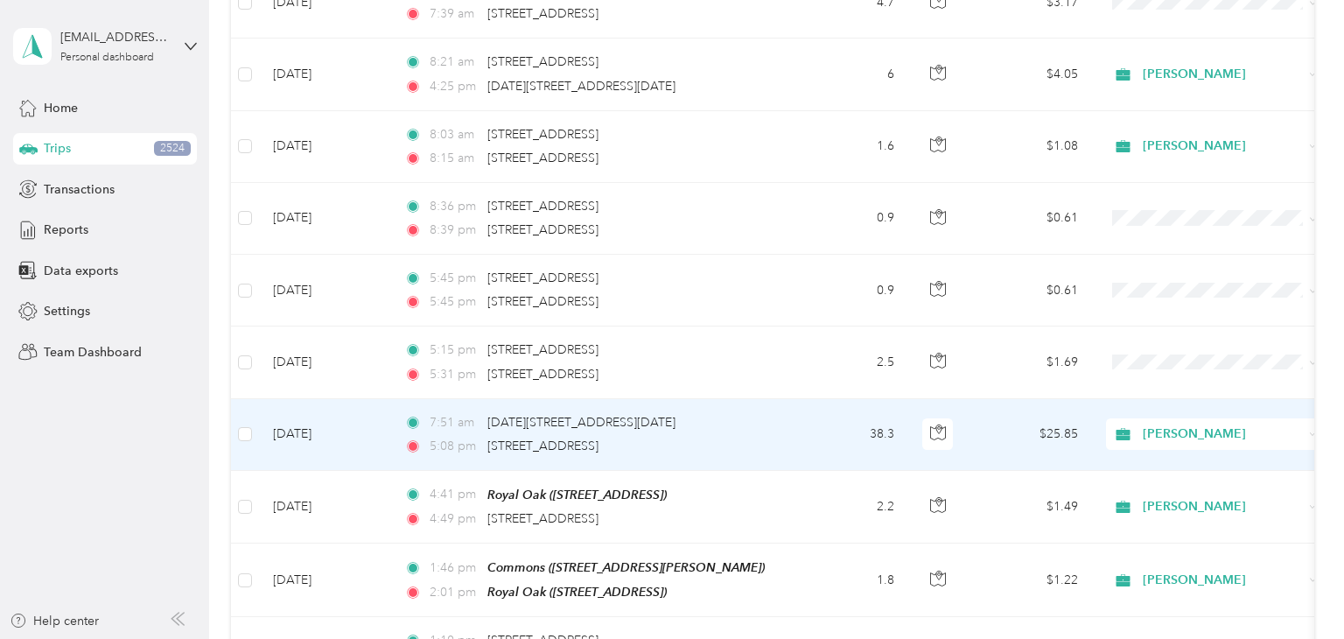
click at [827, 407] on td "38.3" at bounding box center [849, 435] width 115 height 72
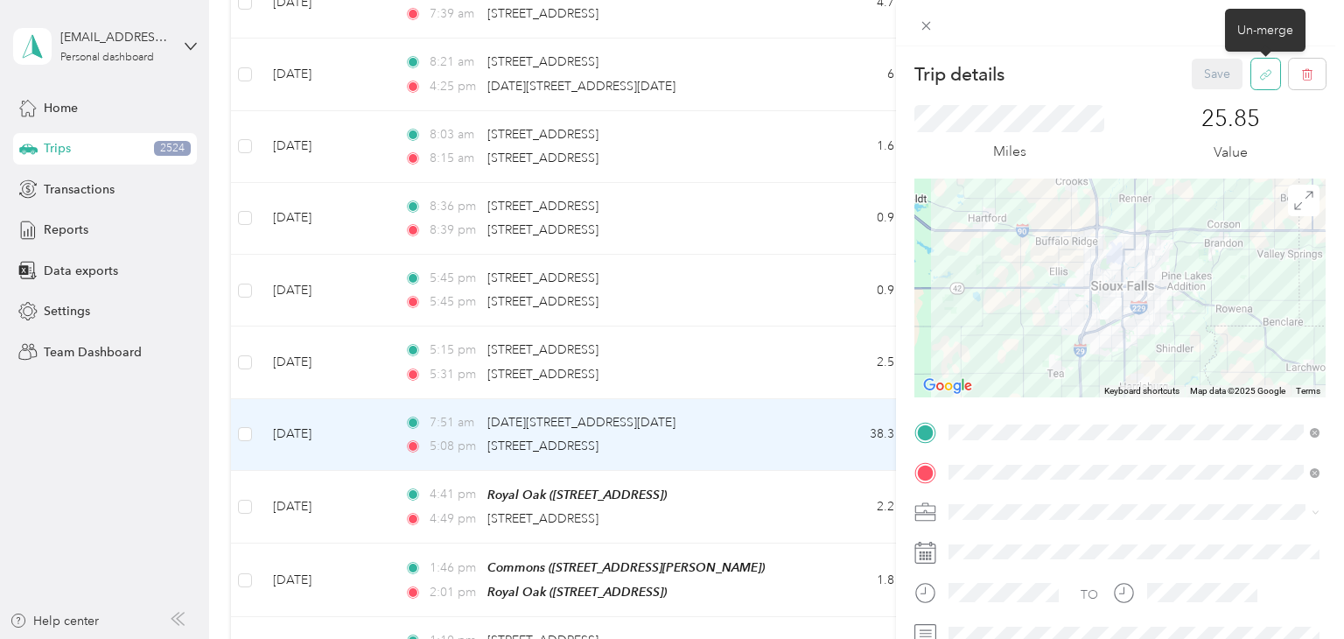
click at [1261, 78] on icon "button" at bounding box center [1265, 74] width 13 height 13
click at [1210, 87] on button "Yes" at bounding box center [1217, 87] width 34 height 28
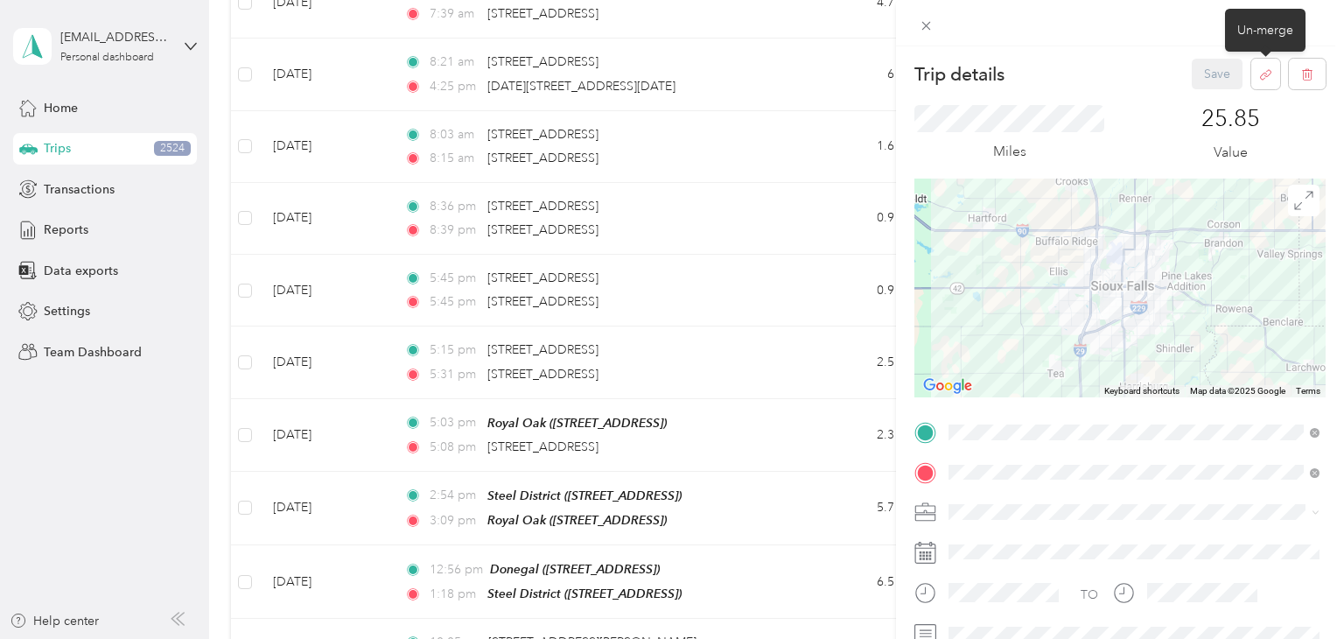
click at [108, 387] on div "Trip details Save This trip cannot be edited because it is either under review,…" at bounding box center [672, 319] width 1344 height 639
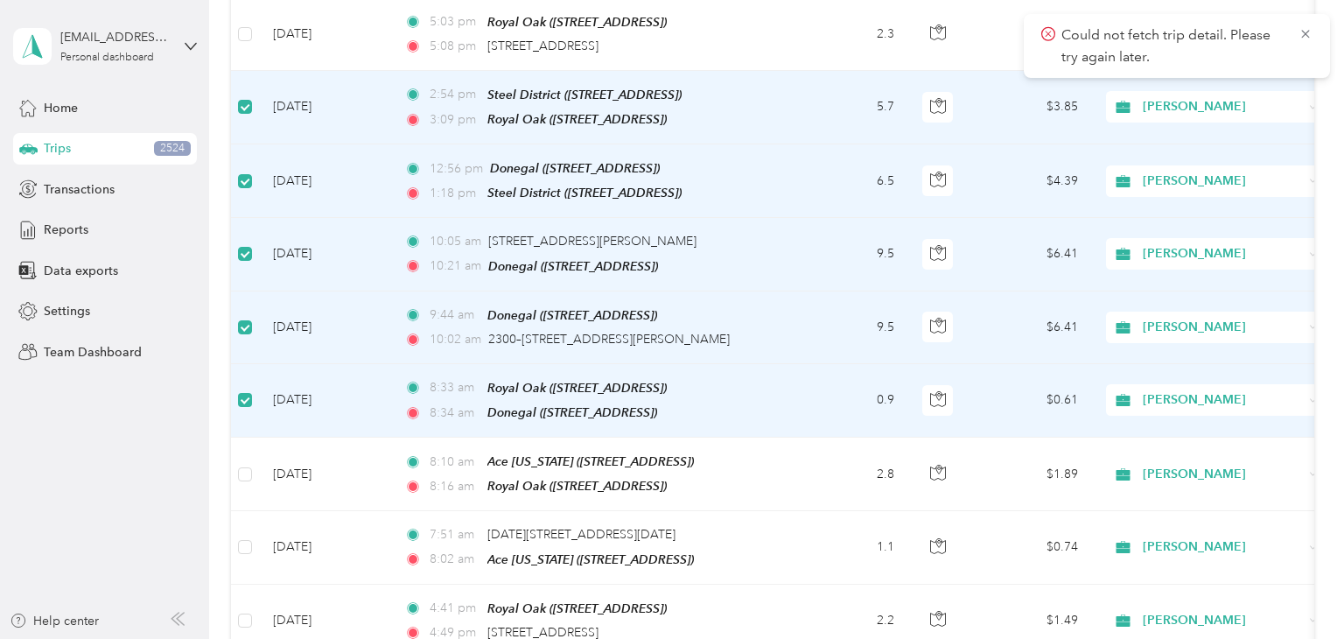
scroll to position [3914, 0]
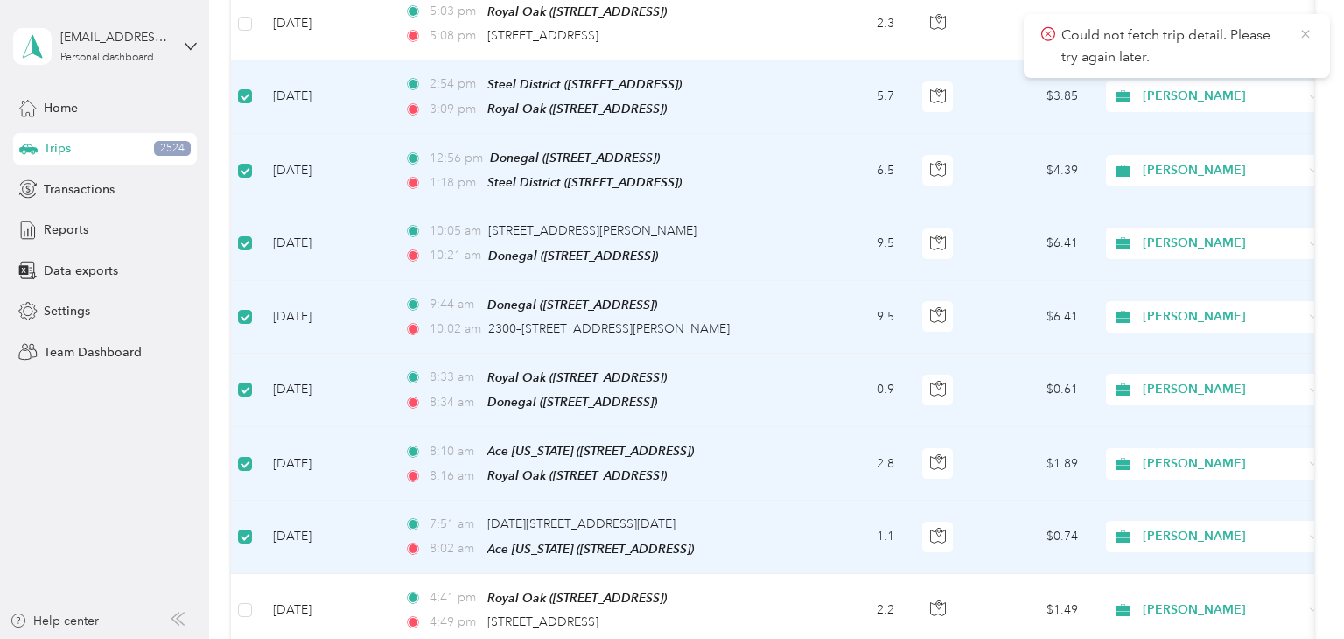
click at [1307, 35] on icon at bounding box center [1305, 34] width 8 height 8
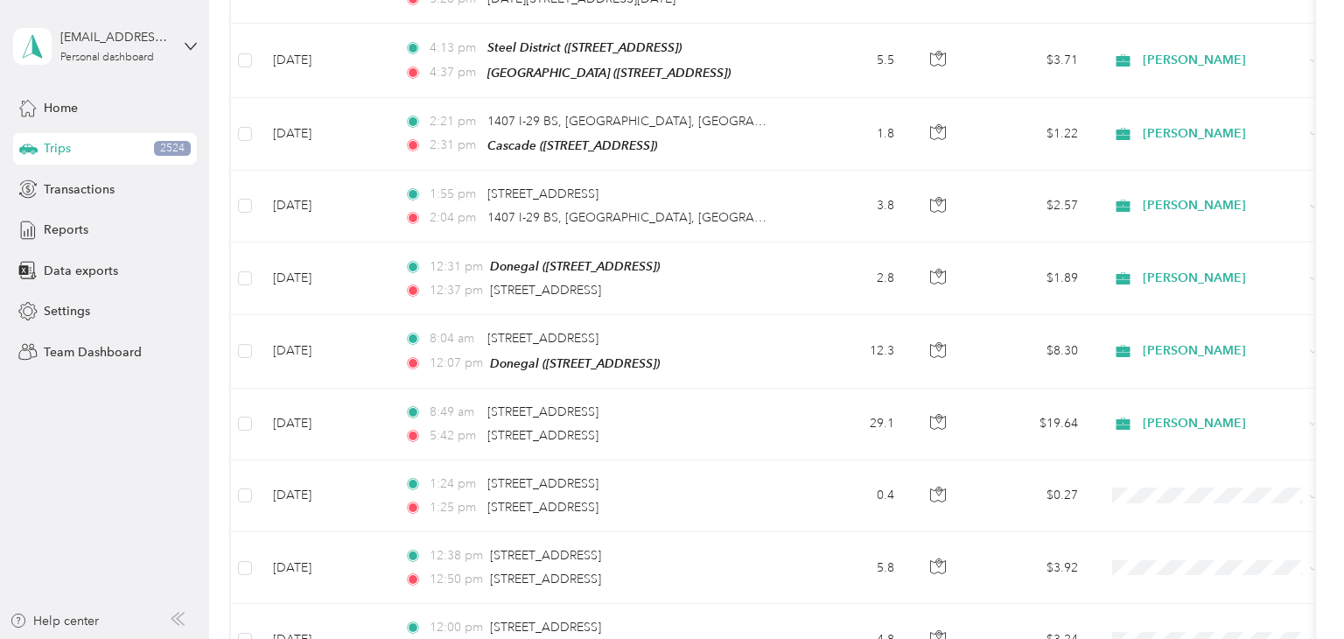
scroll to position [0, 0]
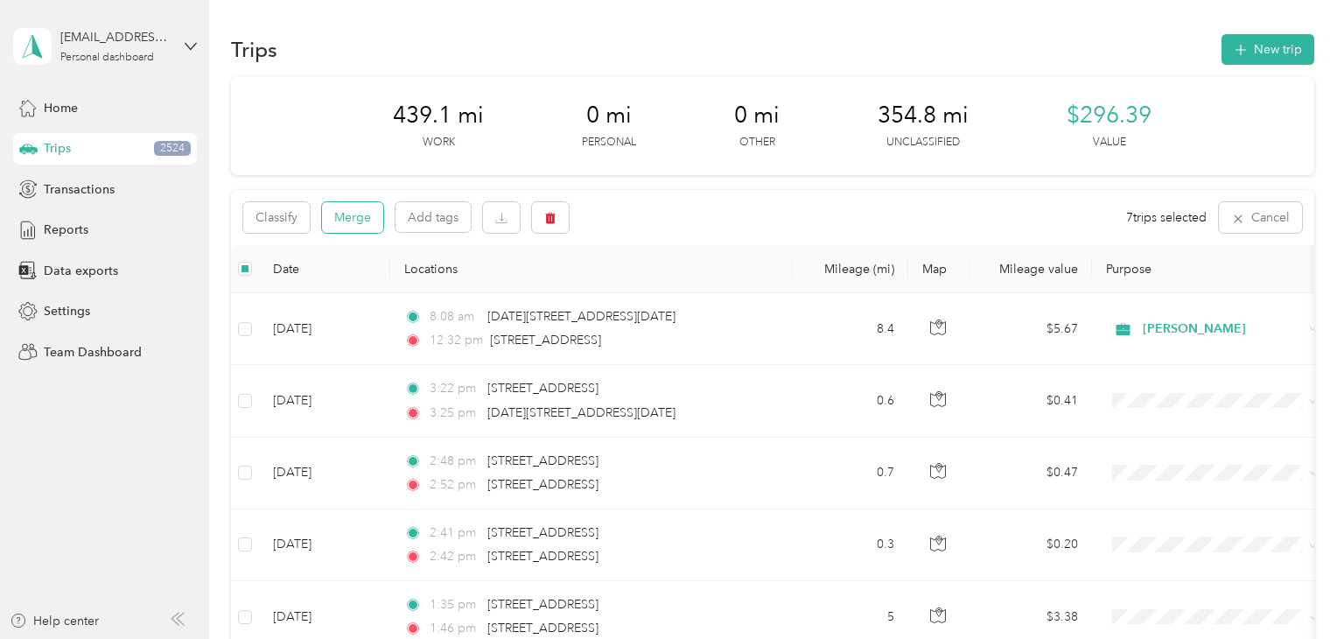
click at [339, 213] on button "Merge" at bounding box center [352, 217] width 61 height 31
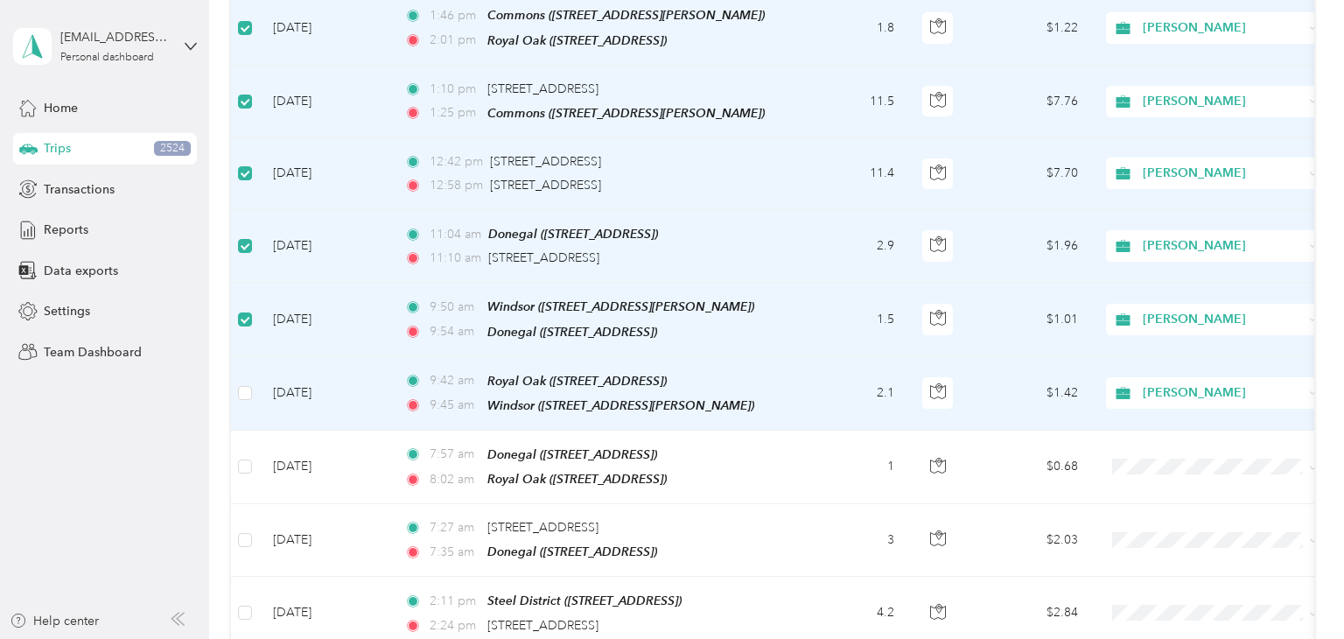
scroll to position [4146, 0]
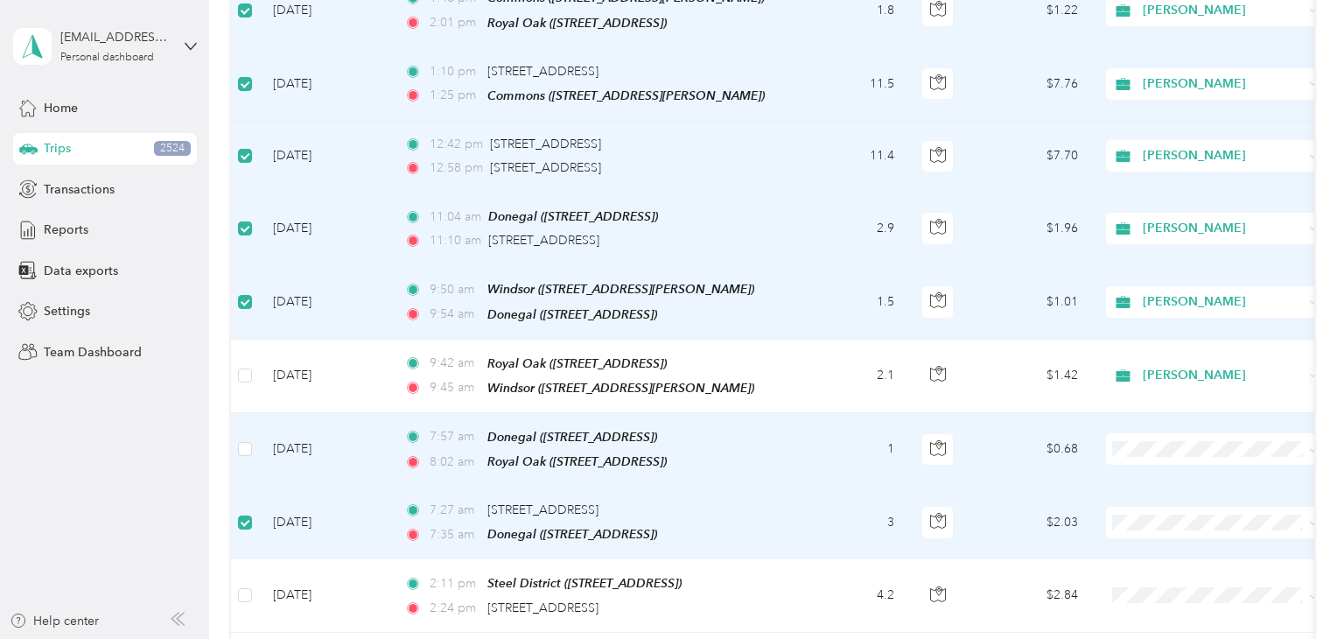
click at [255, 413] on td at bounding box center [245, 449] width 28 height 73
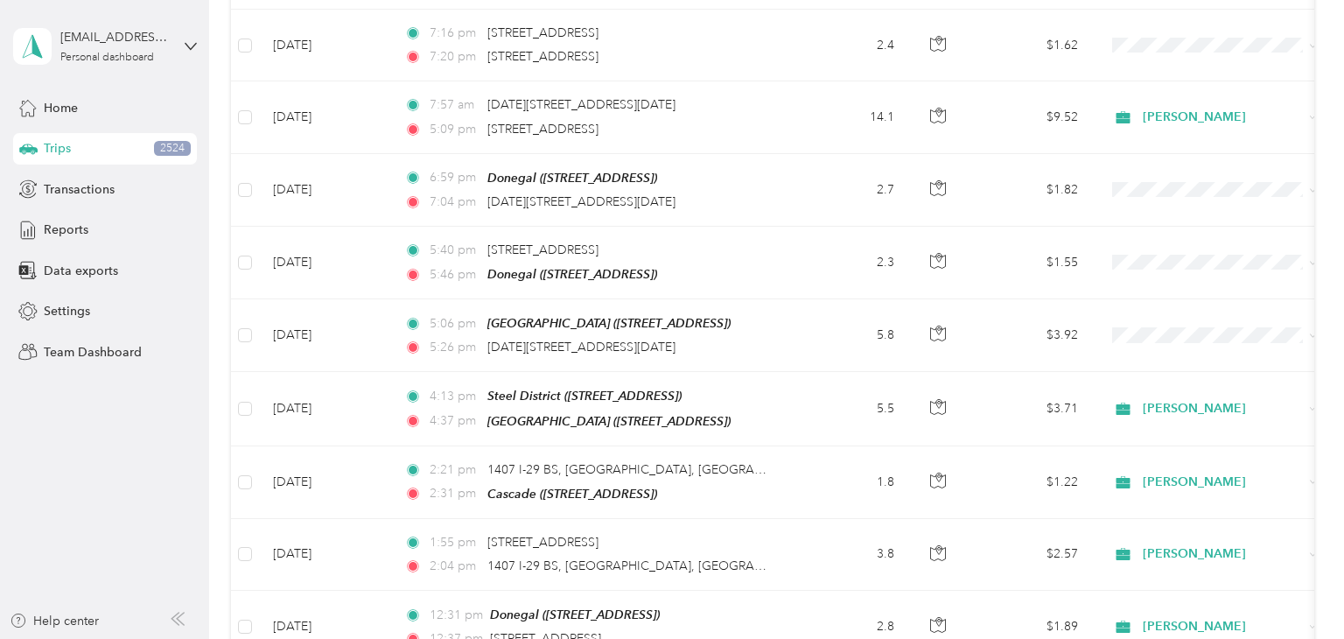
scroll to position [0, 0]
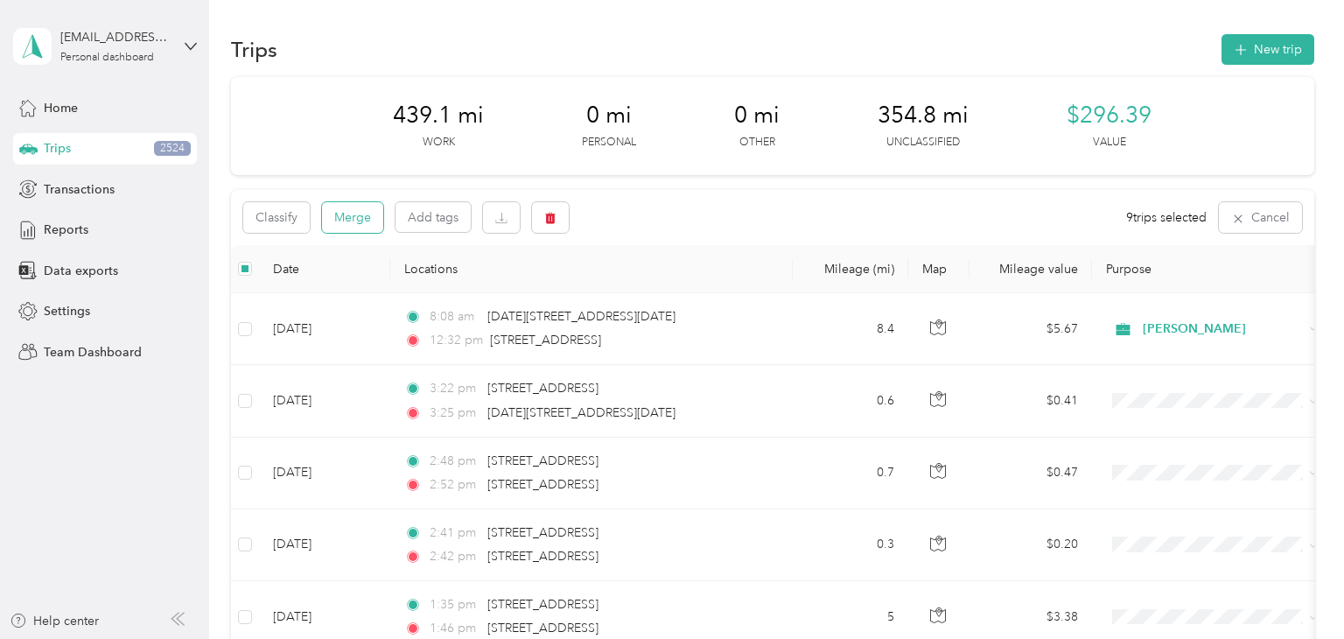
click at [345, 220] on button "Merge" at bounding box center [352, 217] width 61 height 31
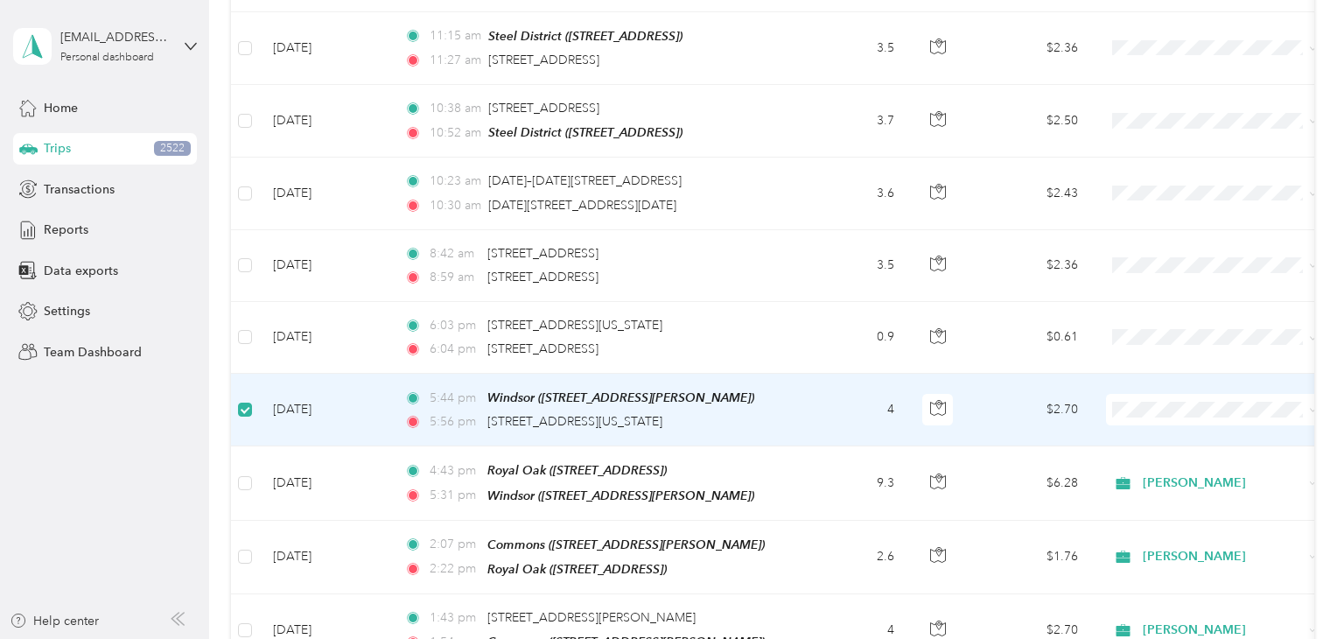
scroll to position [4251, 0]
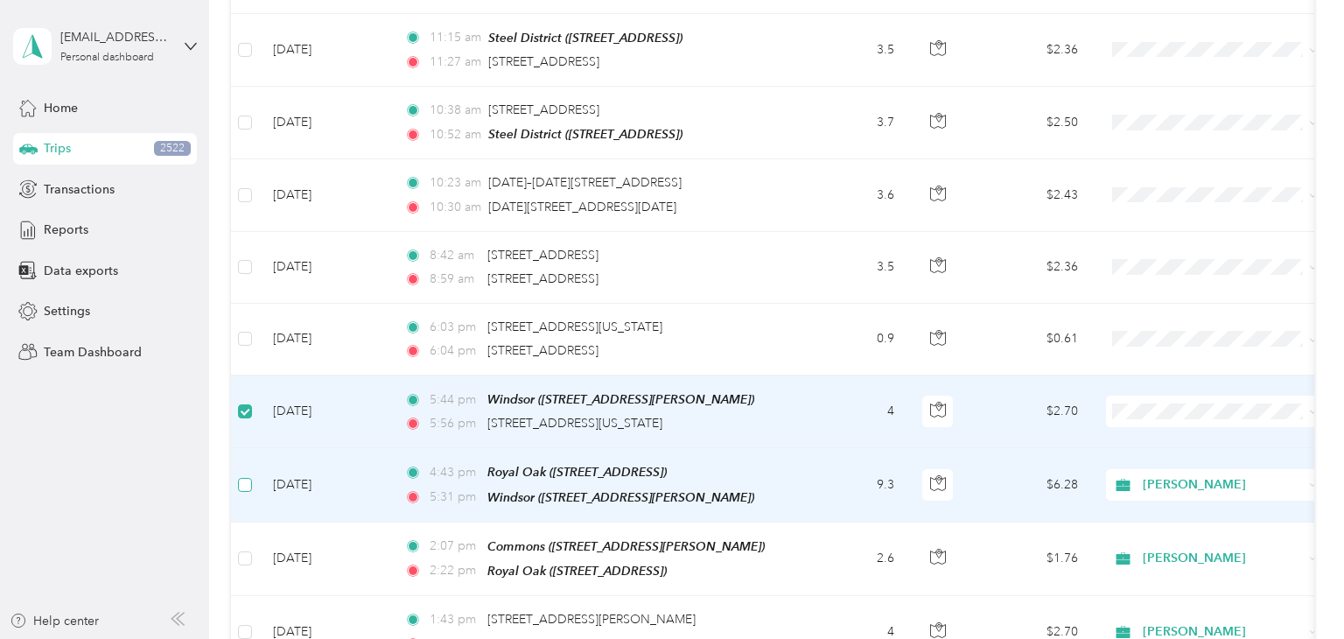
click at [244, 475] on label at bounding box center [245, 484] width 14 height 19
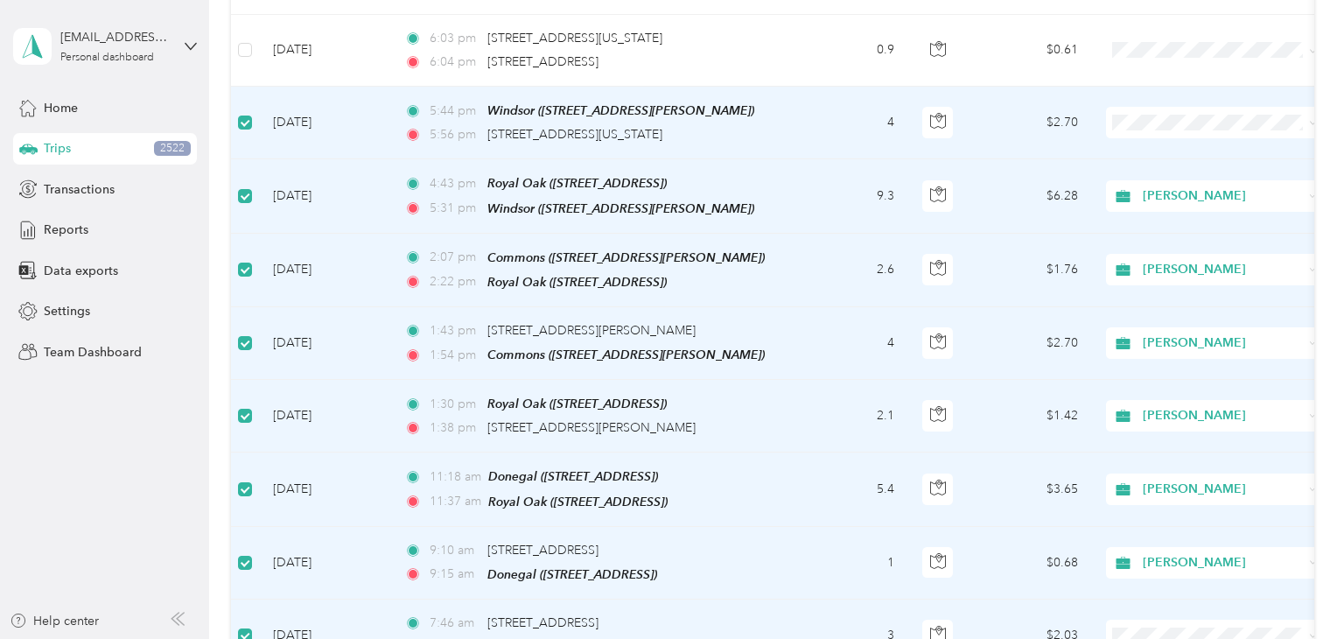
scroll to position [0, 0]
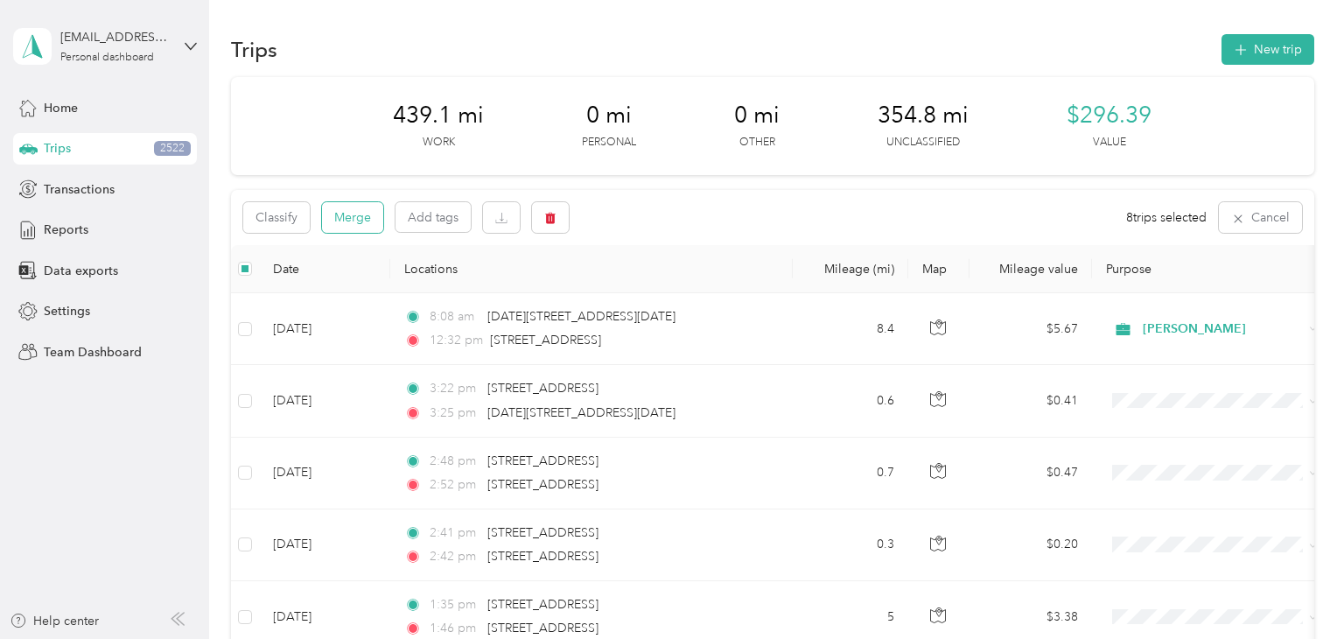
click at [370, 213] on button "Merge" at bounding box center [352, 217] width 61 height 31
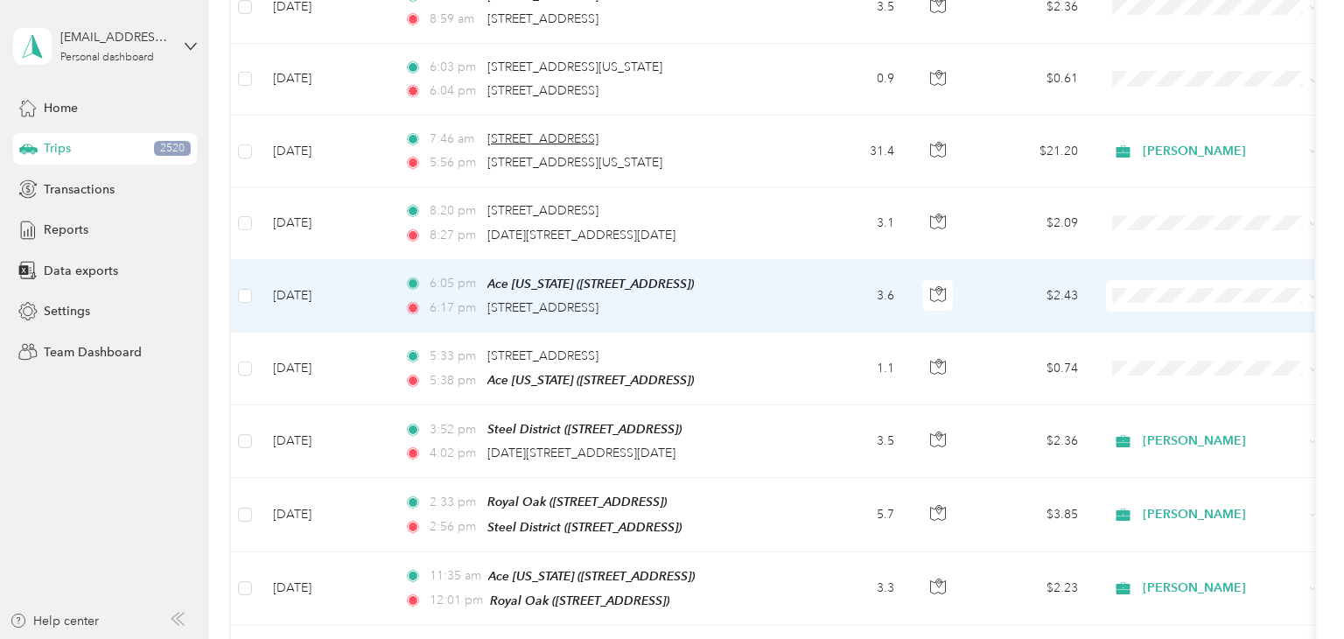
scroll to position [4583, 0]
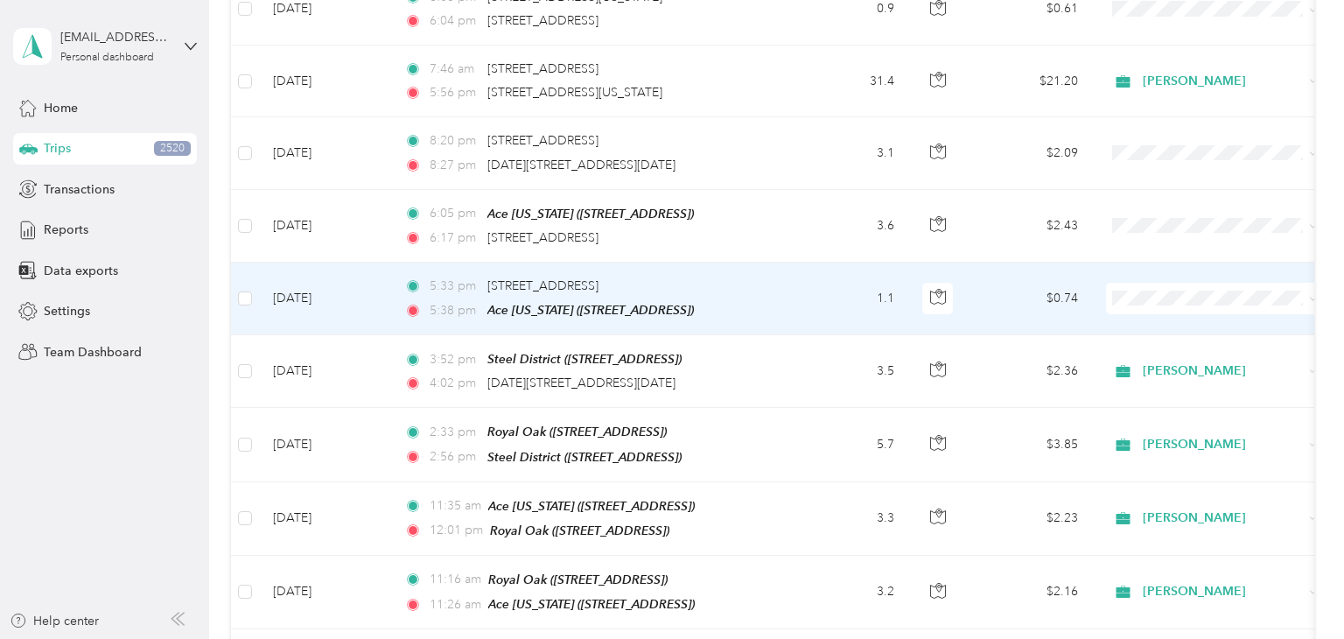
click at [256, 264] on td at bounding box center [245, 298] width 28 height 73
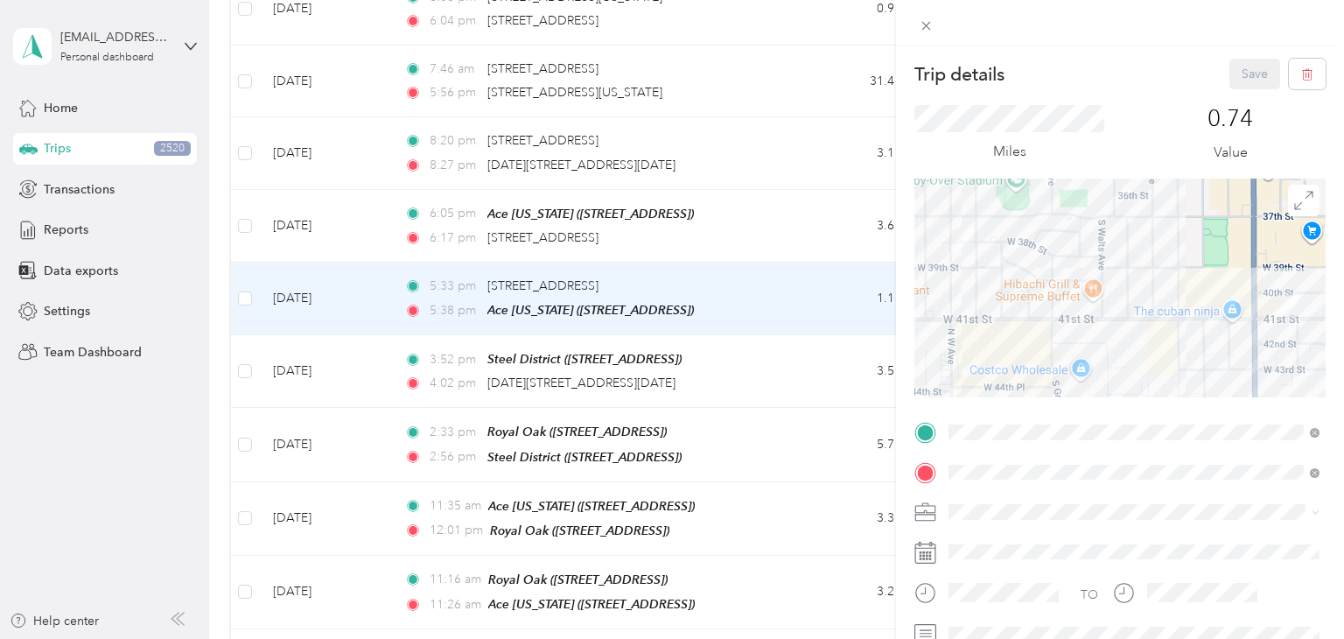
click at [245, 265] on div "Trip details Save This trip cannot be edited because it is either under review,…" at bounding box center [672, 319] width 1344 height 639
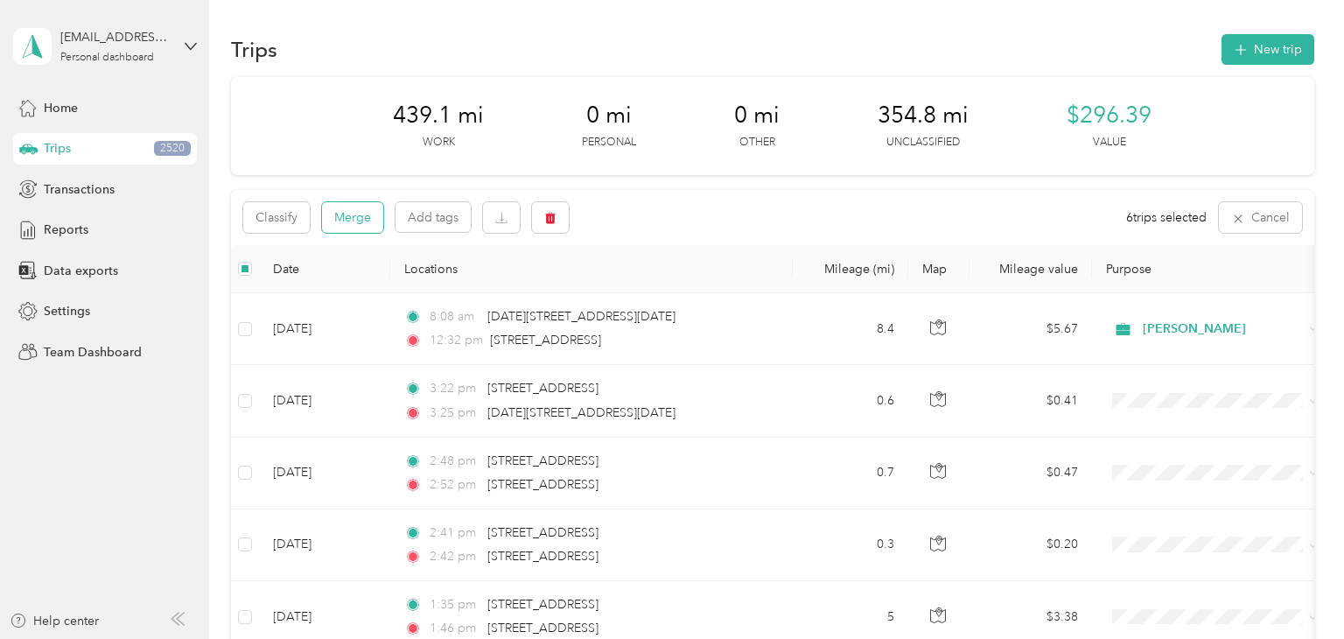
click at [352, 224] on button "Merge" at bounding box center [352, 217] width 61 height 31
click at [339, 220] on button "Merge" at bounding box center [352, 217] width 61 height 31
click at [358, 213] on button "Merge" at bounding box center [352, 217] width 61 height 31
click at [374, 217] on button "Merge" at bounding box center [352, 217] width 61 height 31
click at [349, 214] on button "Merge" at bounding box center [352, 217] width 61 height 31
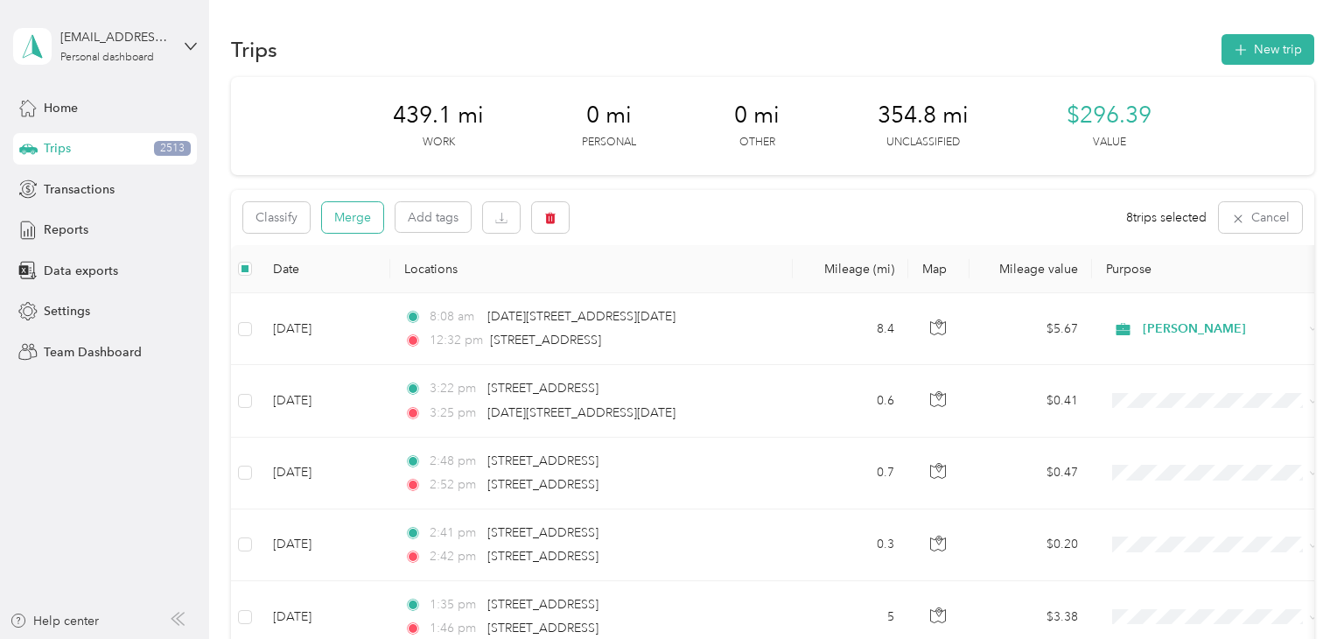
click at [360, 229] on button "Merge" at bounding box center [352, 217] width 61 height 31
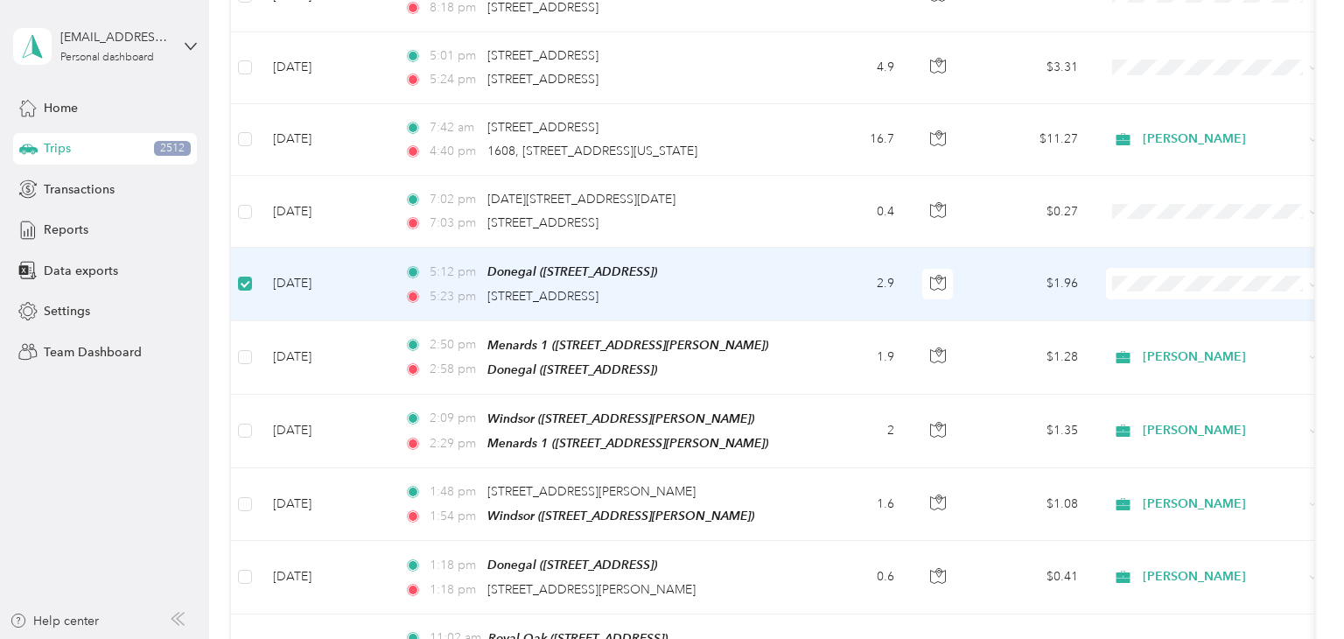
scroll to position [6466, 0]
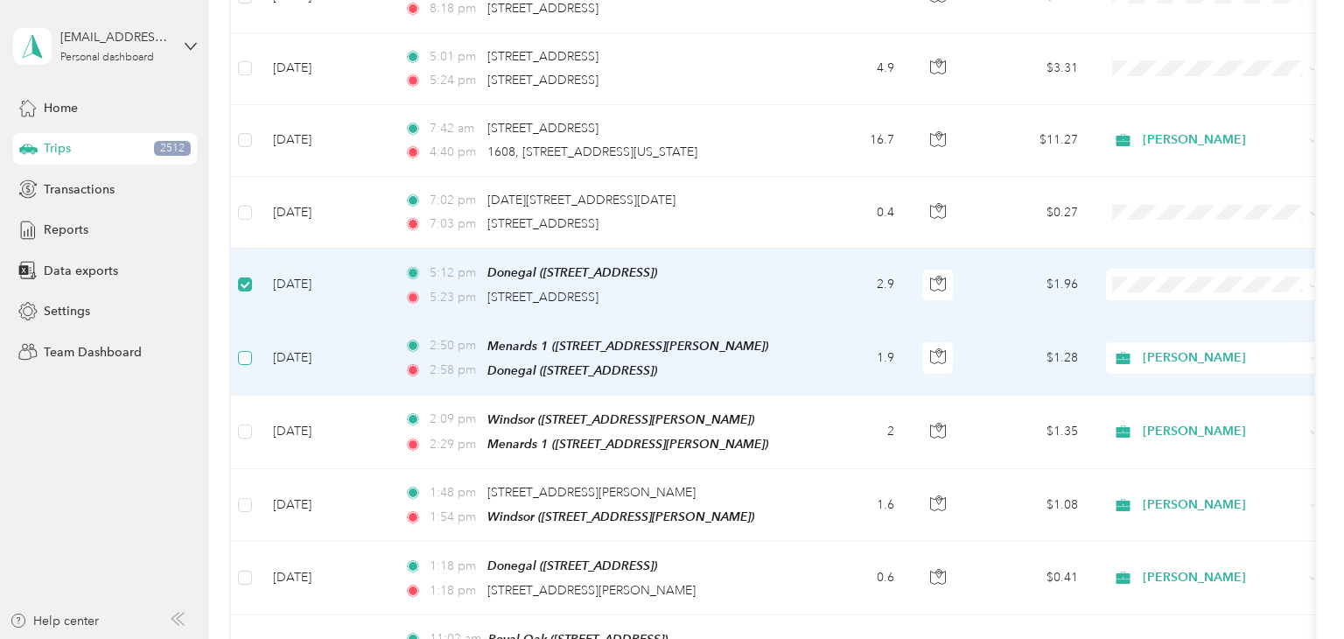
click at [247, 348] on label at bounding box center [245, 357] width 14 height 19
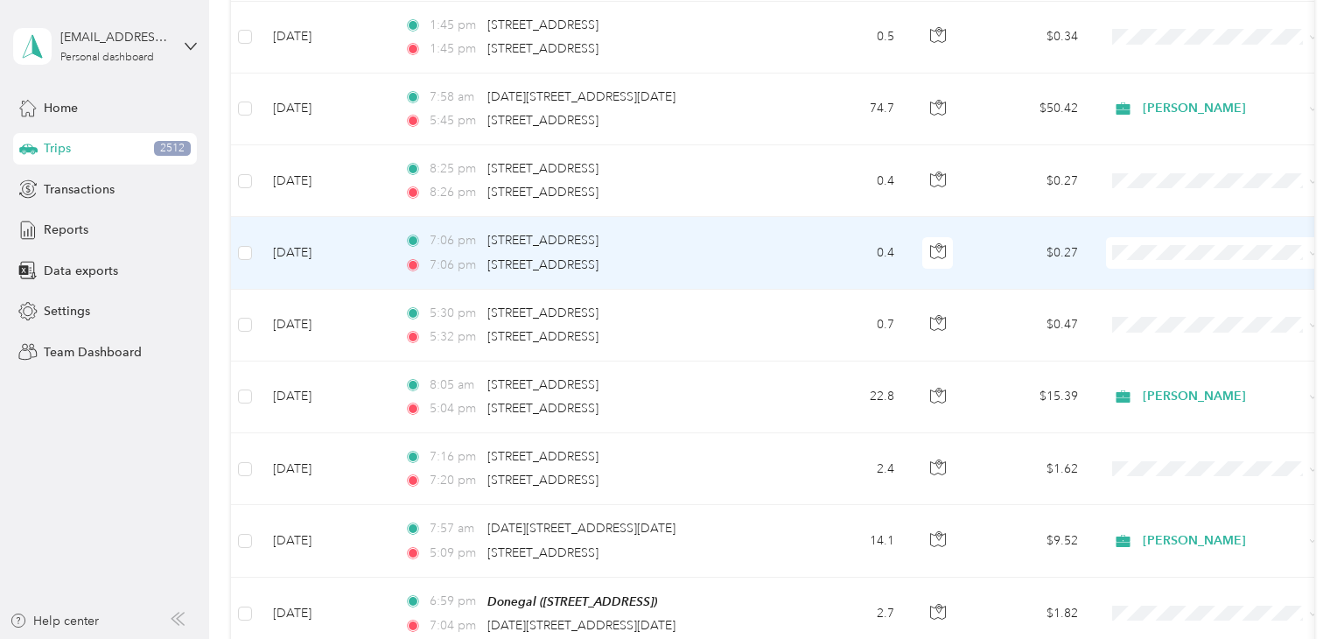
scroll to position [0, 0]
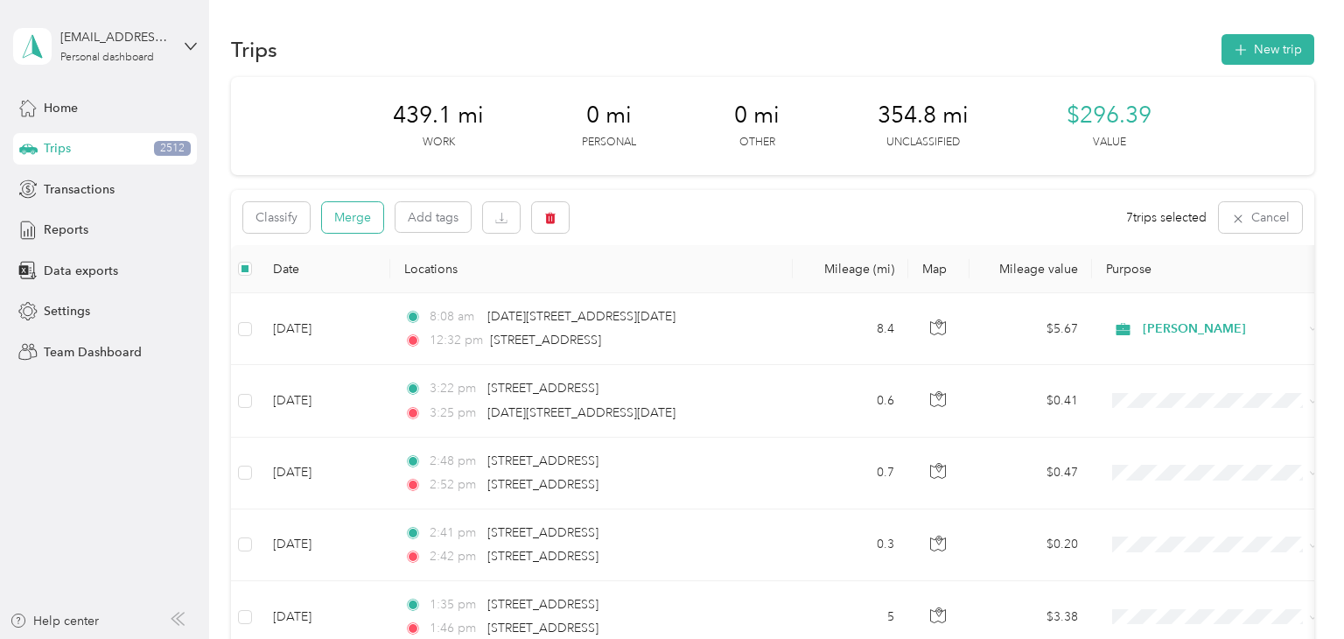
click at [352, 226] on button "Merge" at bounding box center [352, 217] width 61 height 31
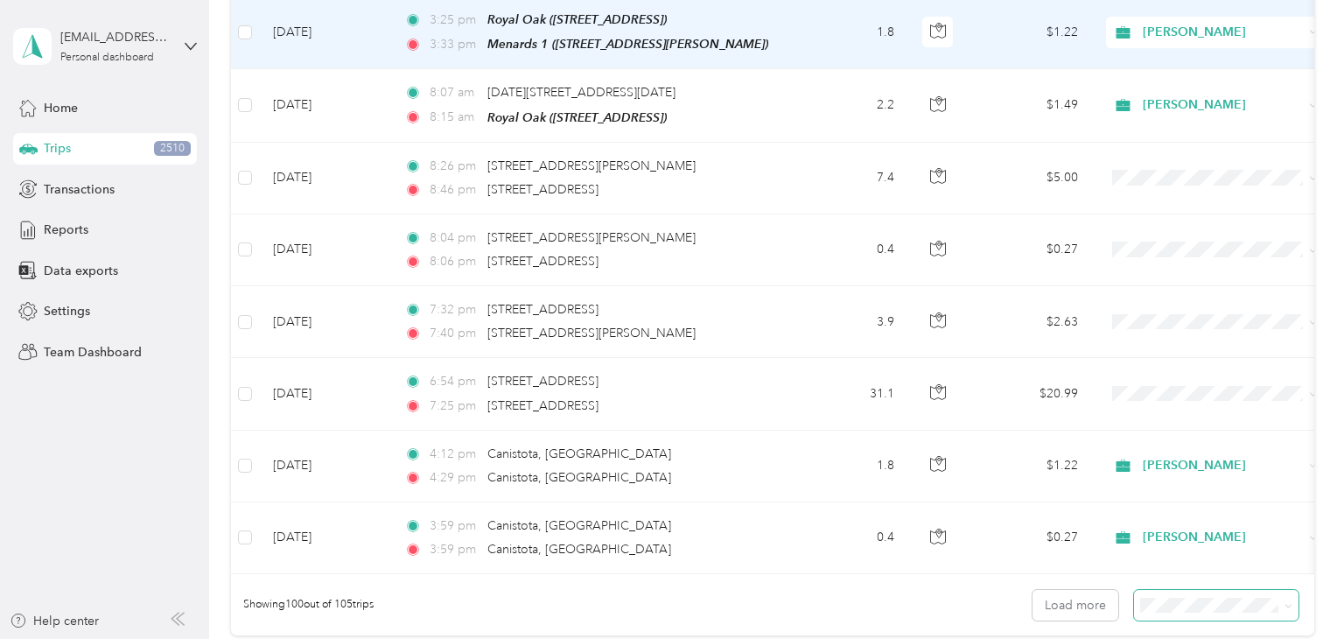
scroll to position [6948, 0]
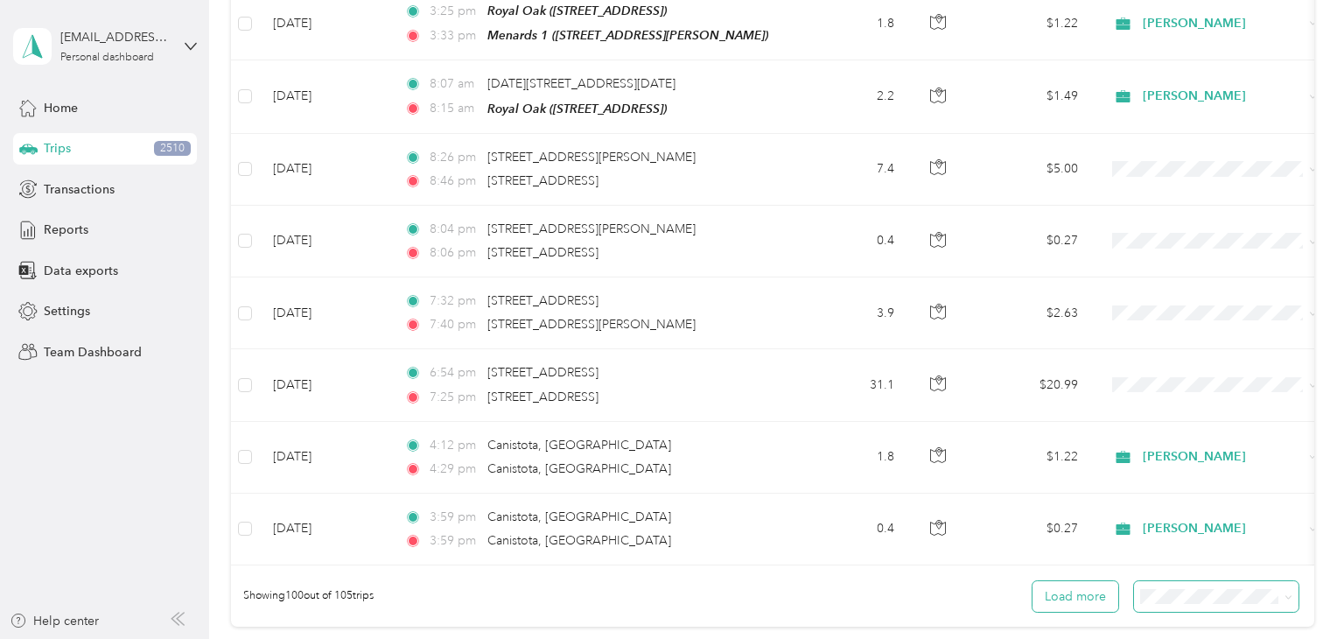
click at [1088, 581] on button "Load more" at bounding box center [1075, 596] width 86 height 31
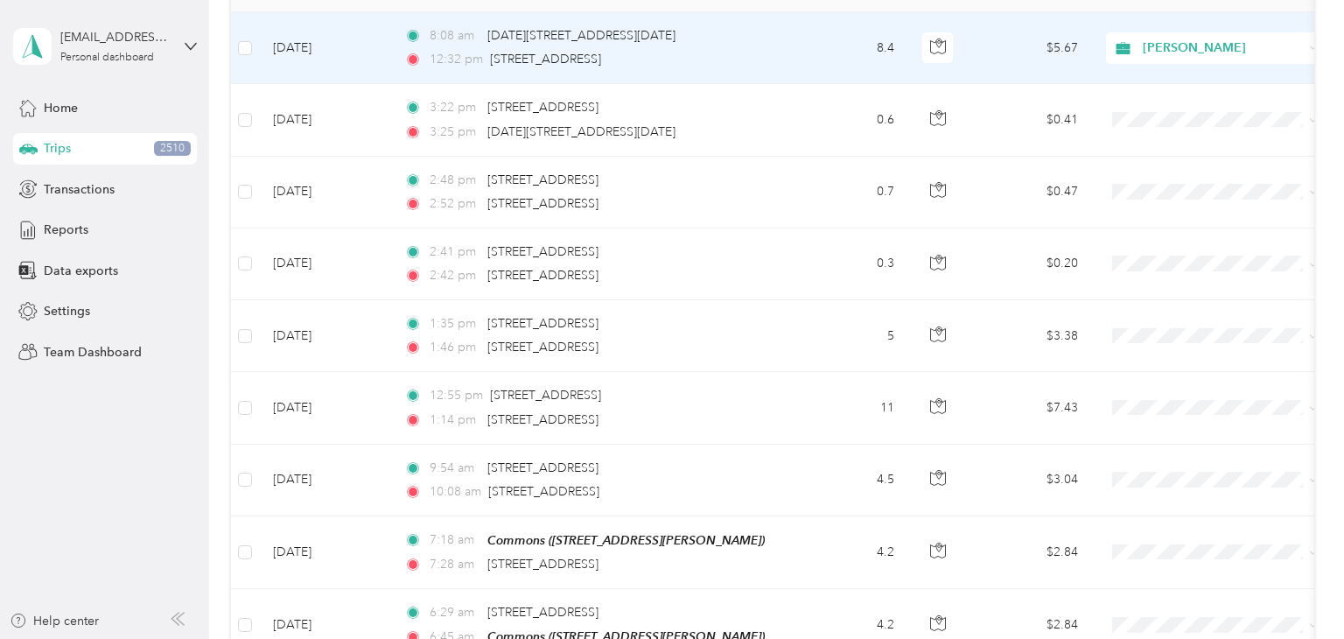
scroll to position [0, 0]
